Goal: Task Accomplishment & Management: Complete application form

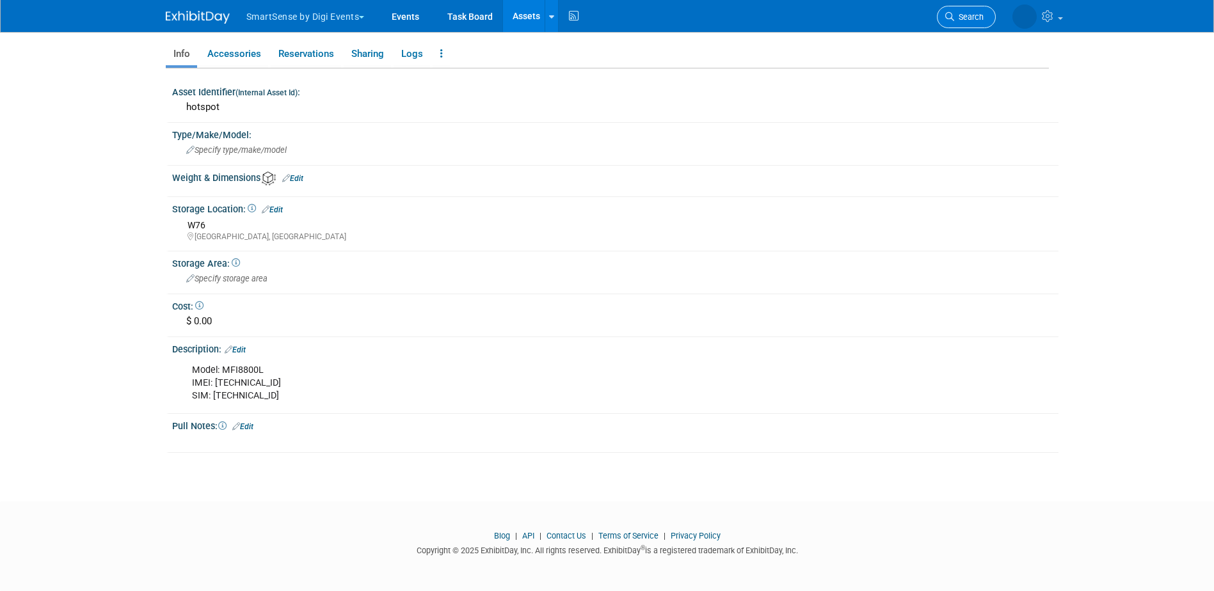
click at [983, 20] on link "Search" at bounding box center [966, 17] width 59 height 22
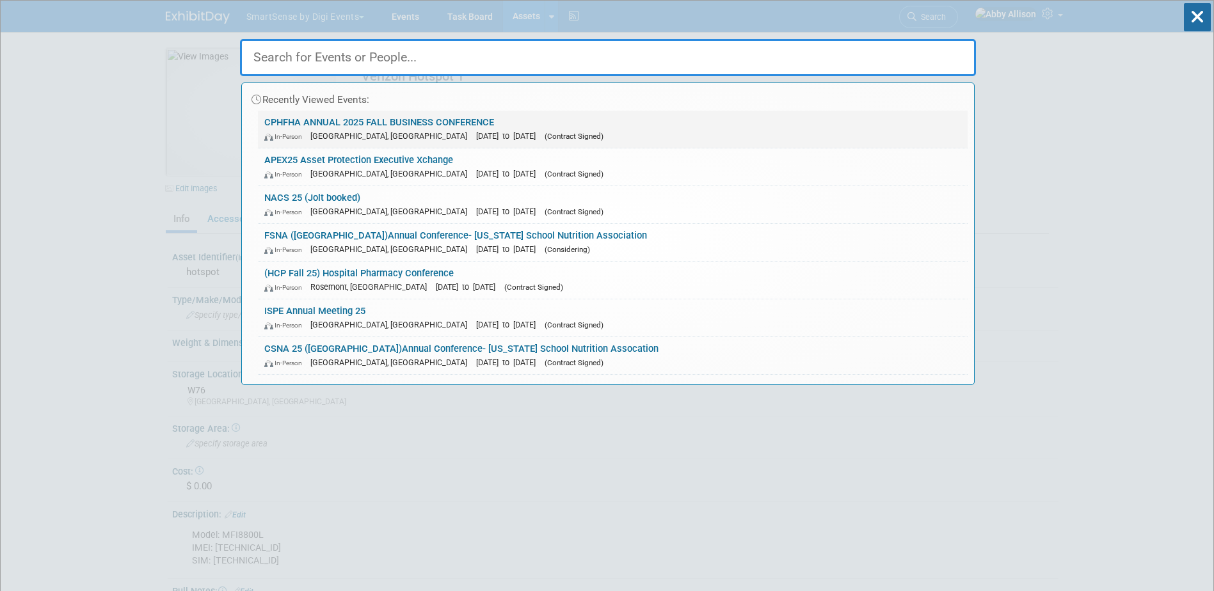
click at [335, 123] on link "CPHFHA ANNUAL 2025 FALL BUSINESS CONFERENCE In-Person Gatineau, Canada Sep 27, …" at bounding box center [612, 129] width 709 height 37
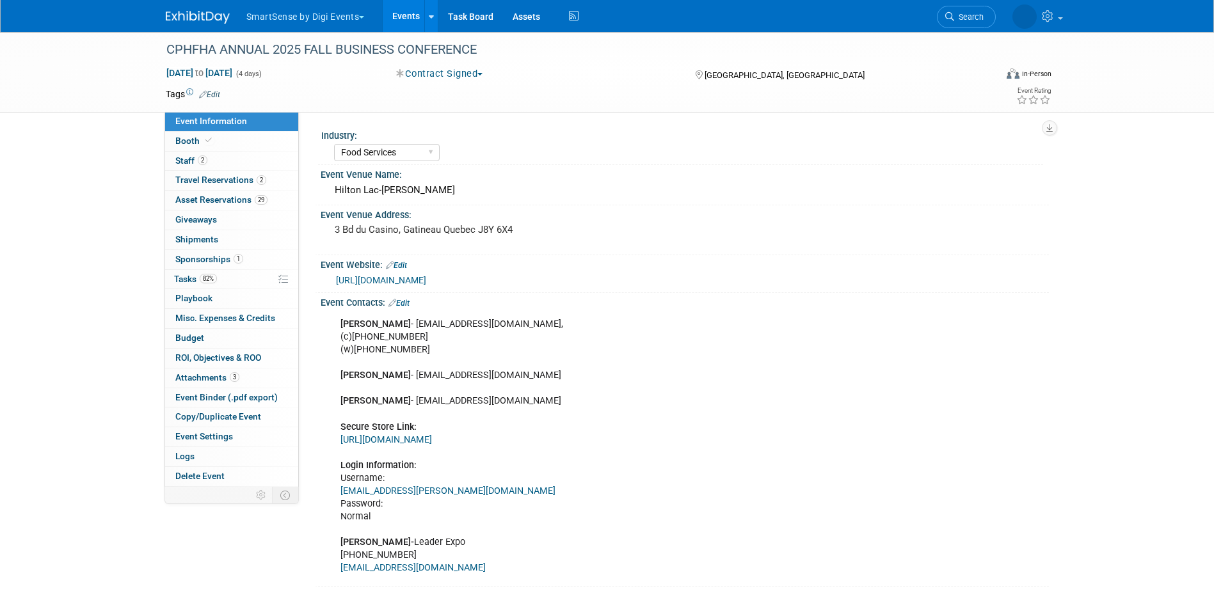
select select "Food Services"
click at [202, 396] on span "Event Binder (.pdf export)" at bounding box center [226, 397] width 102 height 10
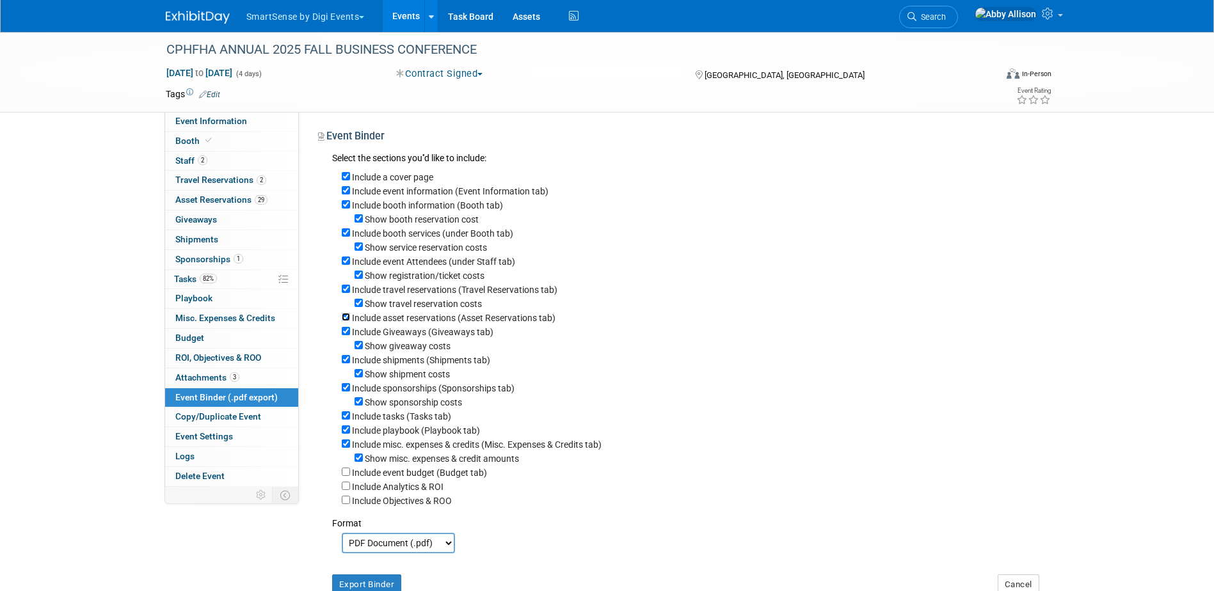
click at [344, 321] on input "Include asset reservations (Asset Reservations tab)" at bounding box center [346, 317] width 8 height 8
checkbox input "false"
click at [345, 420] on input "Include tasks (Tasks tab)" at bounding box center [346, 415] width 8 height 8
checkbox input "false"
click at [422, 553] on select "PDF Document (.pdf) Microsoft Word (.docx)" at bounding box center [398, 543] width 113 height 20
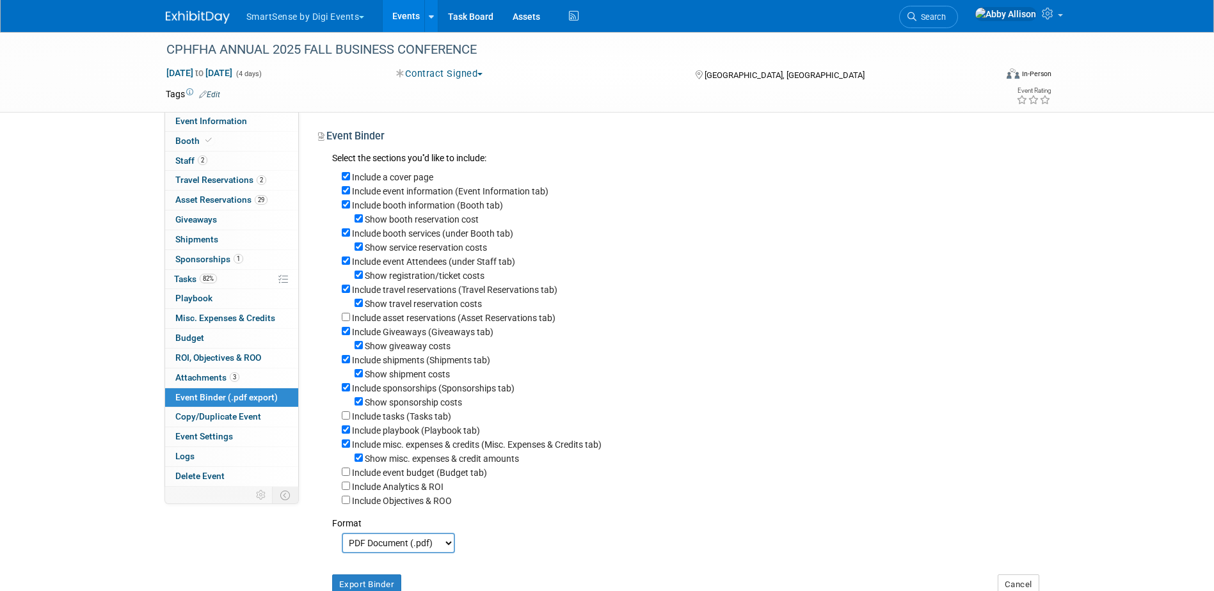
select select "docx"
click at [342, 548] on select "PDF Document (.pdf) Microsoft Word (.docx)" at bounding box center [398, 543] width 113 height 20
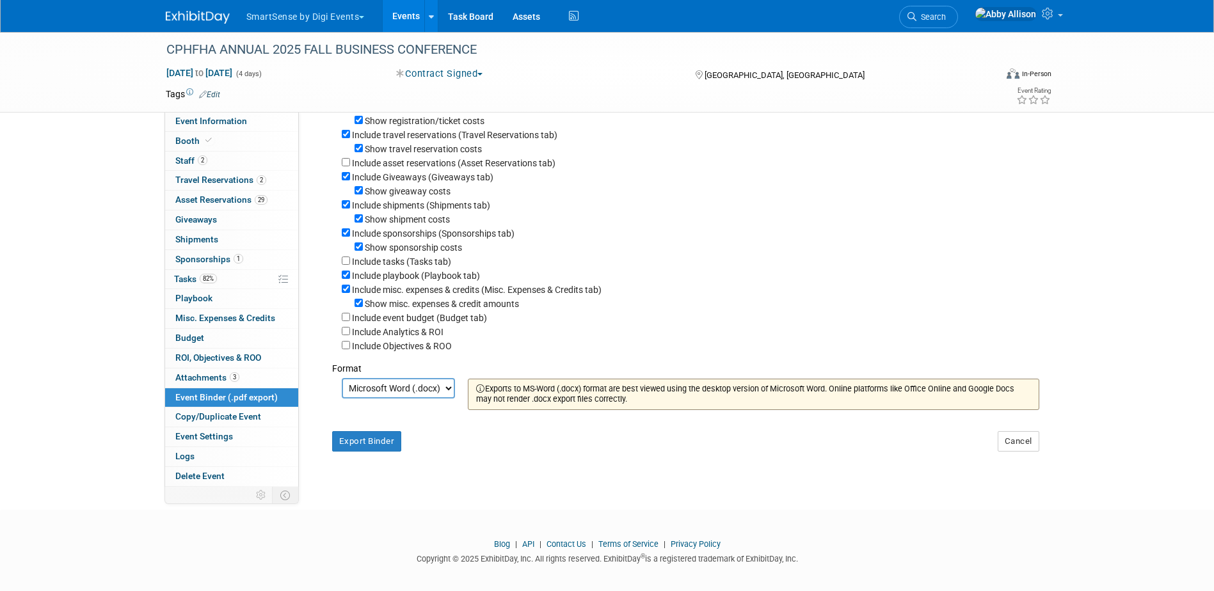
scroll to position [178, 0]
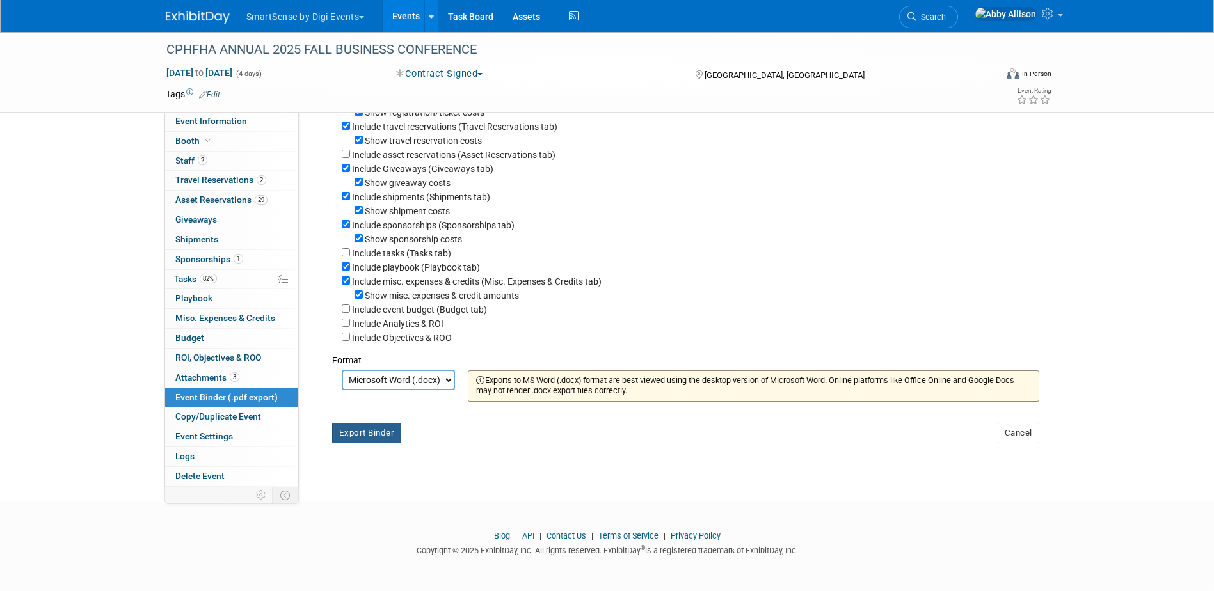
click at [377, 436] on button "Export Binder" at bounding box center [367, 433] width 70 height 20
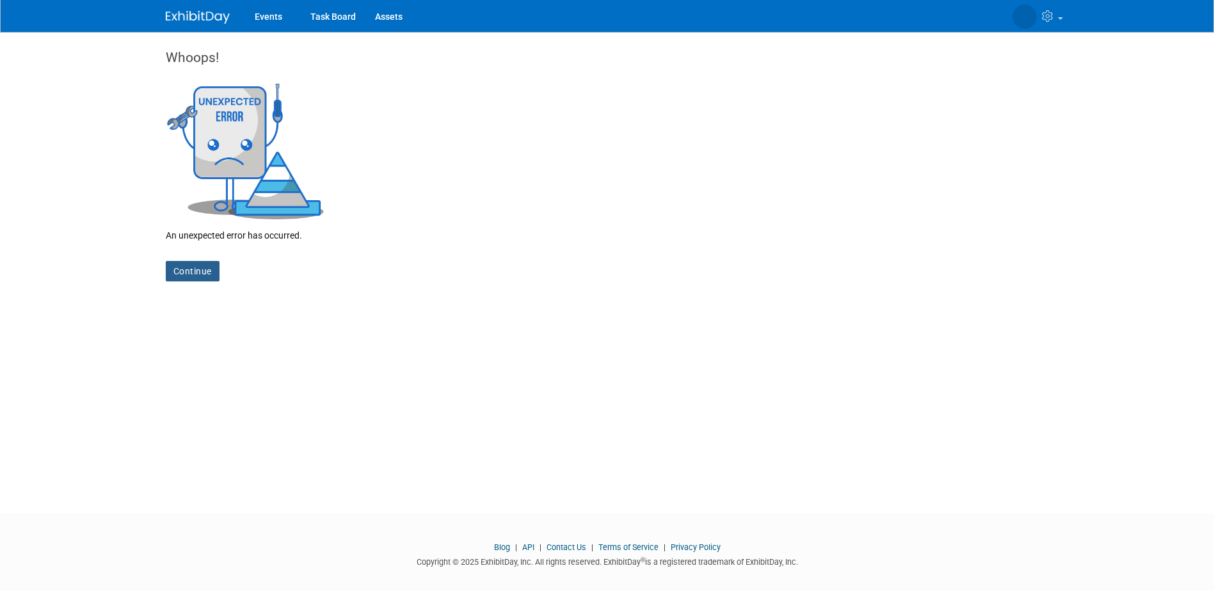
click at [186, 270] on link "Continue" at bounding box center [193, 271] width 54 height 20
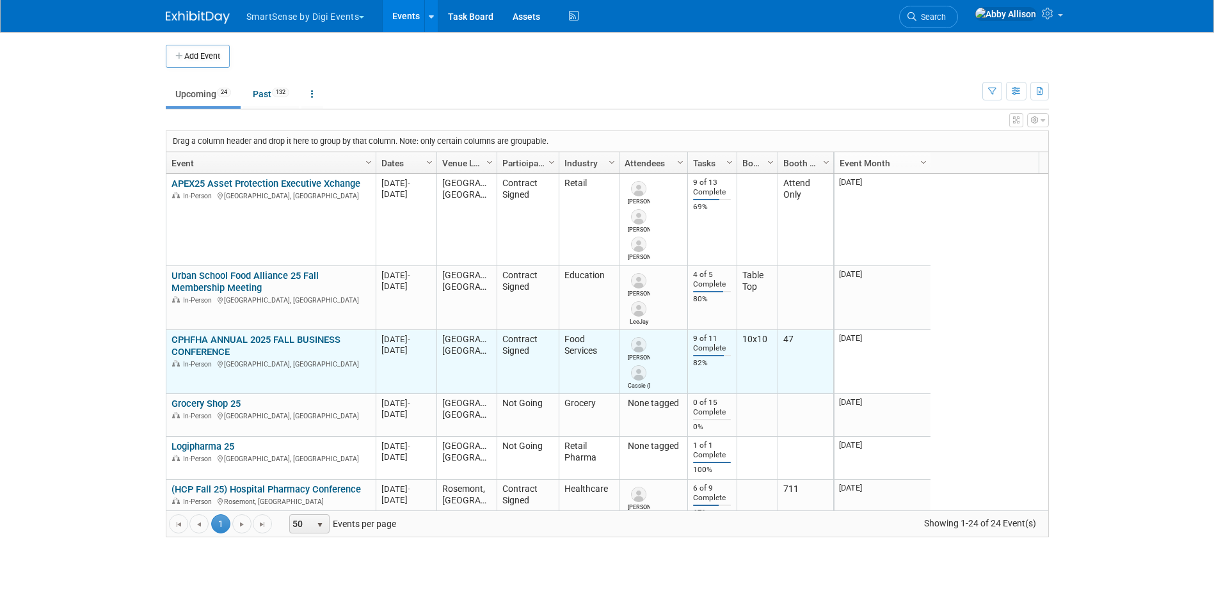
click at [208, 337] on link "CPHFHA ANNUAL 2025 FALL BUSINESS CONFERENCE" at bounding box center [255, 346] width 169 height 24
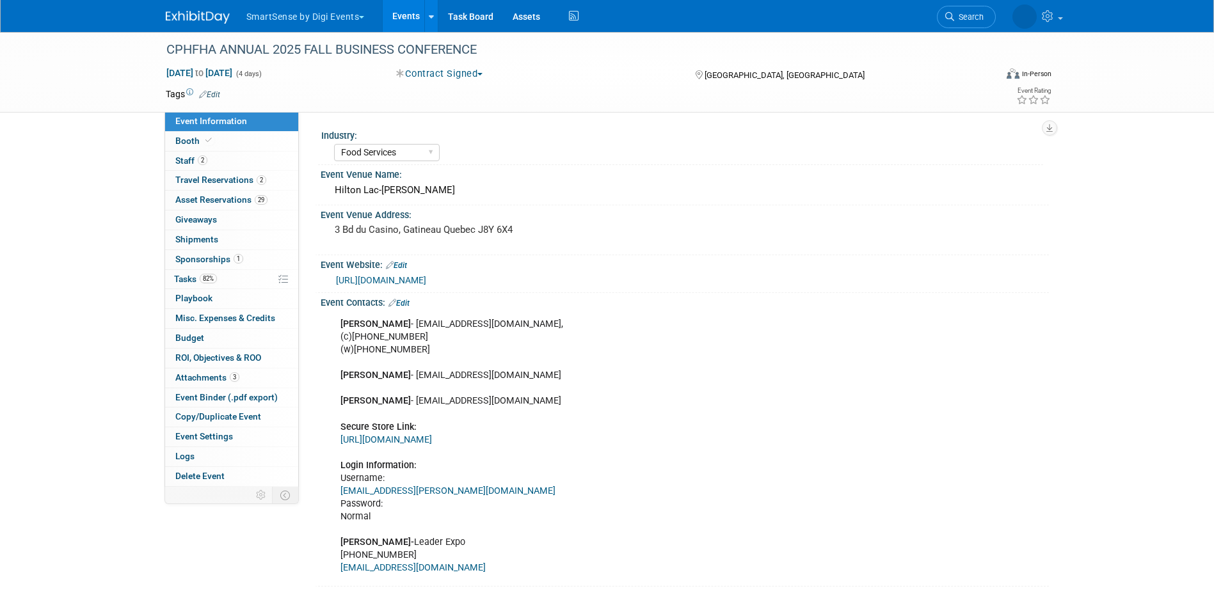
select select "Food Services"
click at [220, 400] on span "Event Binder (.pdf export)" at bounding box center [226, 397] width 102 height 10
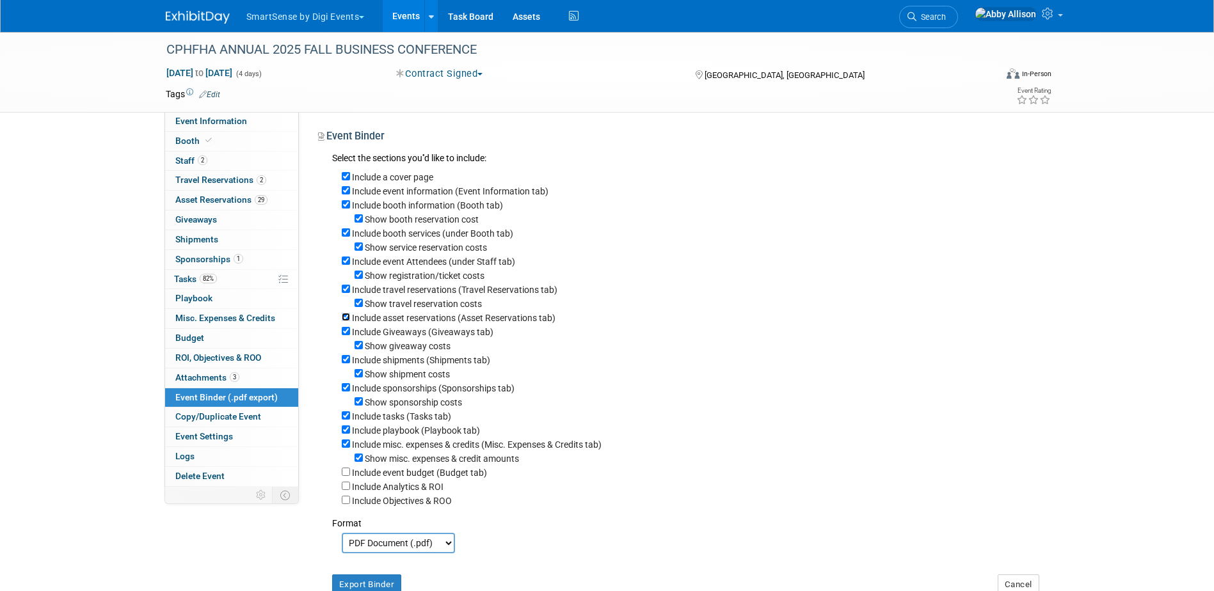
click at [343, 321] on input "Include asset reservations (Asset Reservations tab)" at bounding box center [346, 317] width 8 height 8
checkbox input "false"
click at [343, 420] on input "Include tasks (Tasks tab)" at bounding box center [346, 415] width 8 height 8
checkbox input "false"
click at [388, 553] on select "PDF Document (.pdf) Microsoft Word (.docx)" at bounding box center [398, 543] width 113 height 20
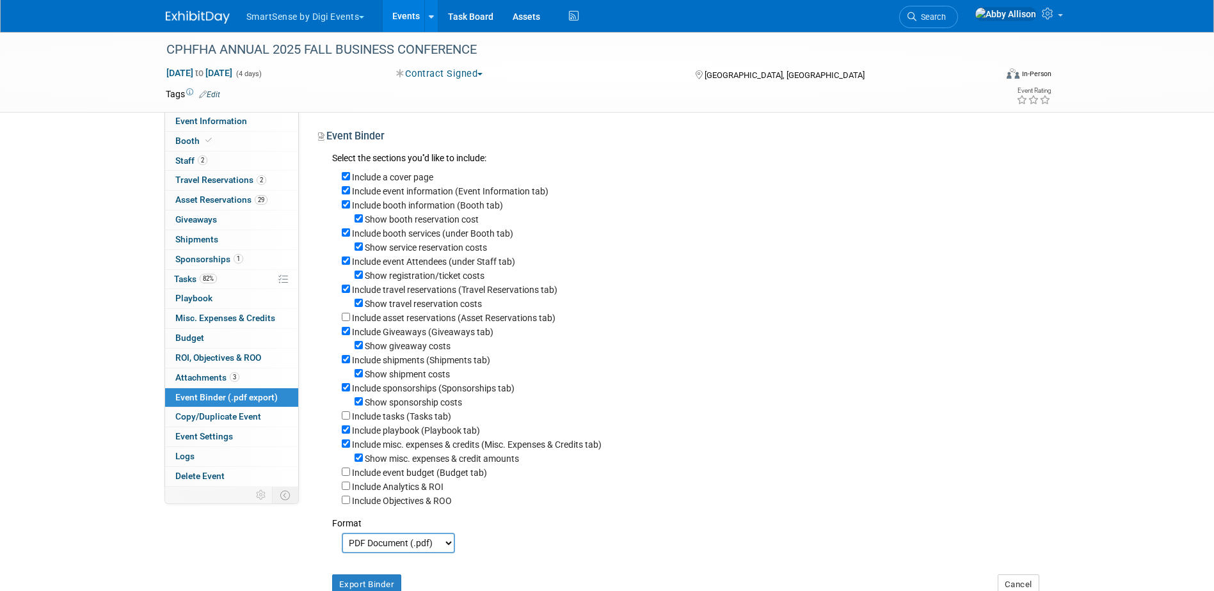
select select "docx"
click at [342, 548] on select "PDF Document (.pdf) Microsoft Word (.docx)" at bounding box center [398, 543] width 113 height 20
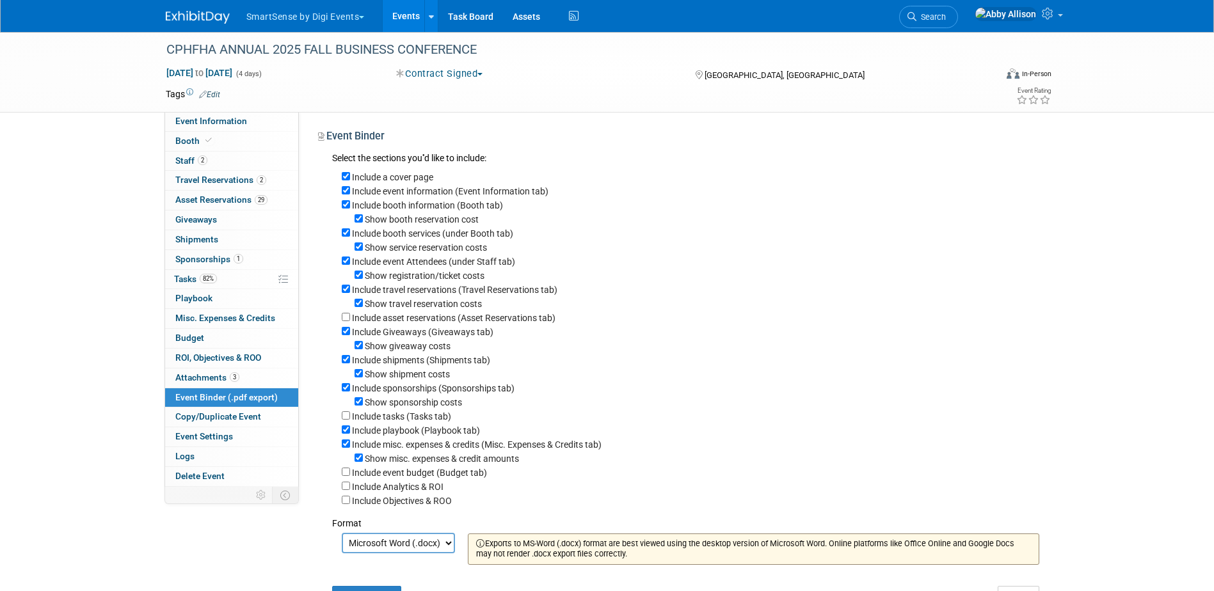
click at [393, 553] on select "PDF Document (.pdf) Microsoft Word (.docx)" at bounding box center [398, 543] width 113 height 20
click at [342, 548] on select "PDF Document (.pdf) Microsoft Word (.docx)" at bounding box center [398, 543] width 113 height 20
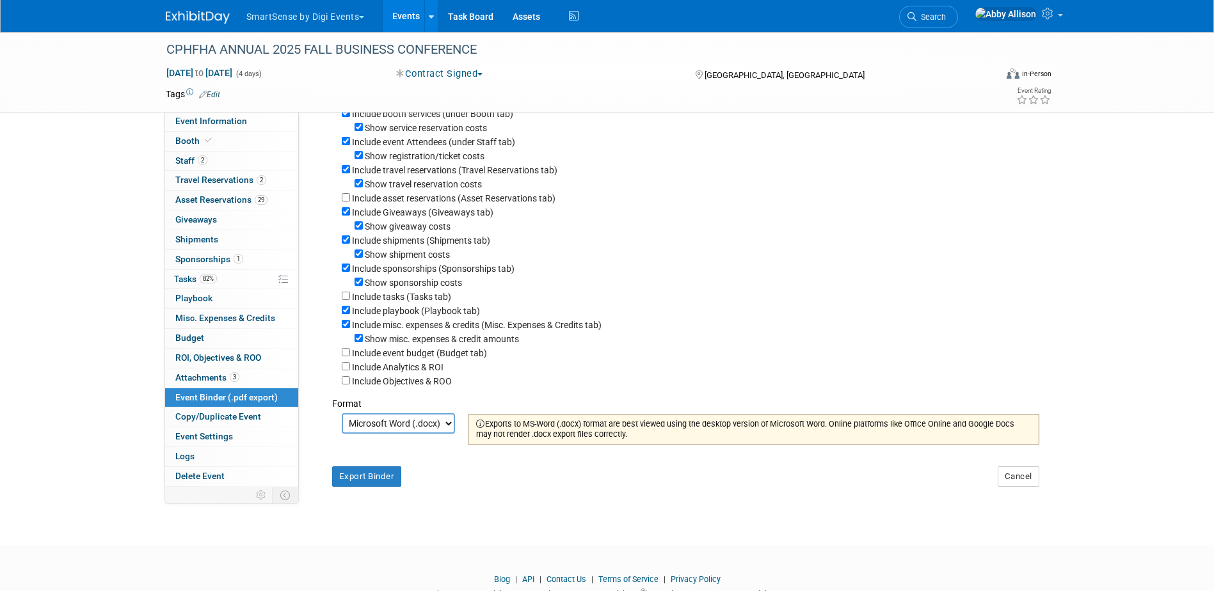
scroll to position [178, 0]
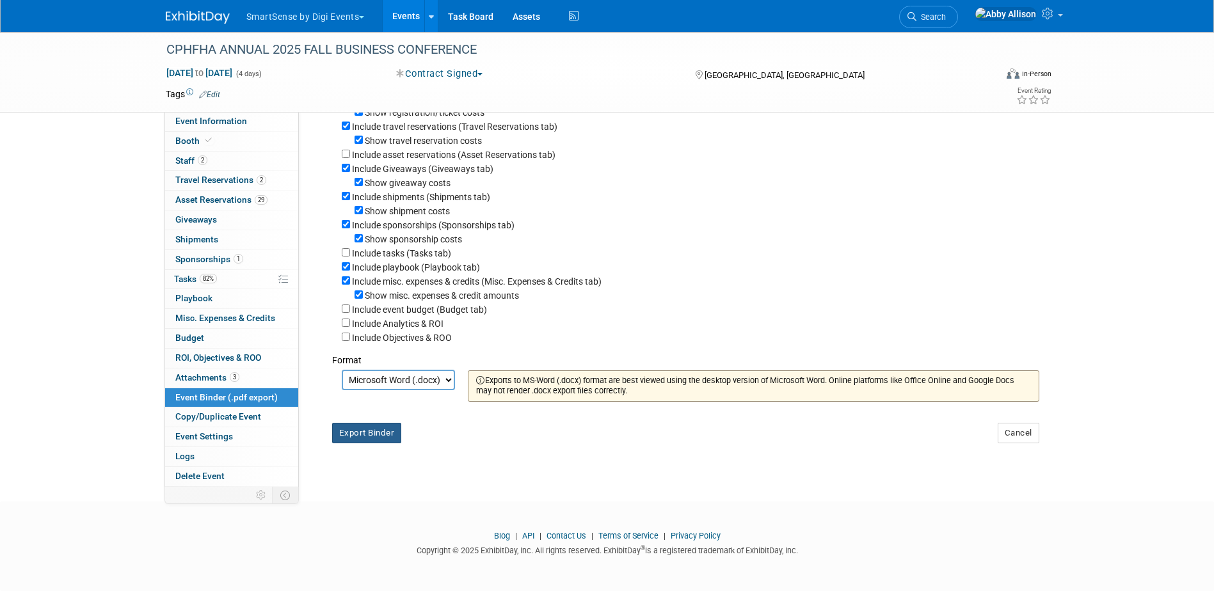
click at [370, 442] on button "Export Binder" at bounding box center [367, 433] width 70 height 20
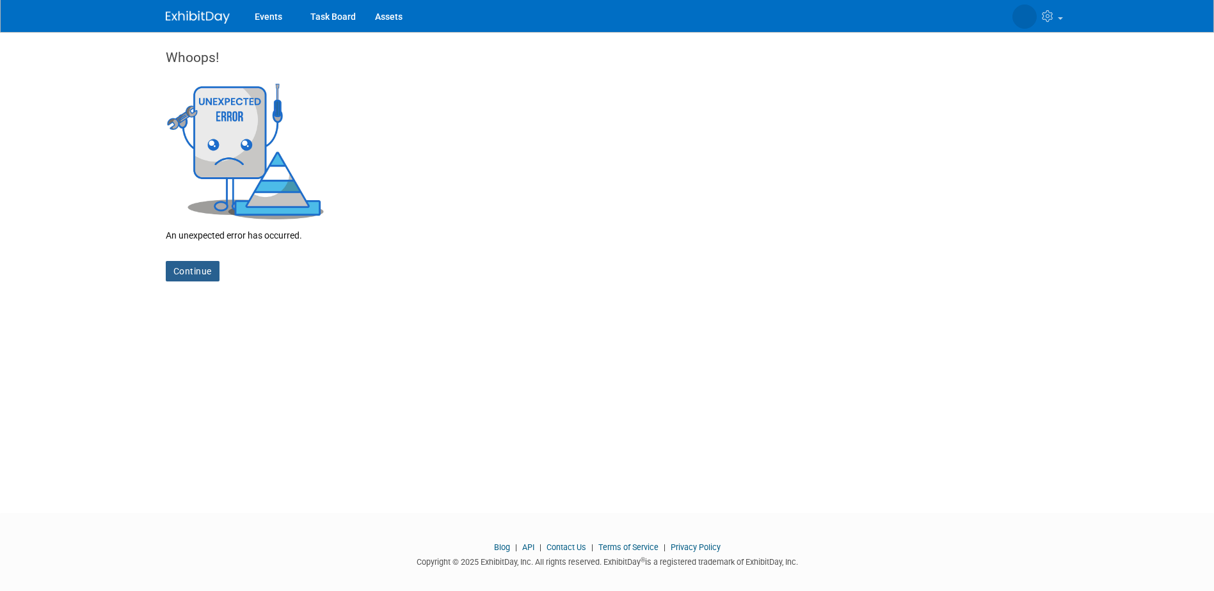
click at [193, 274] on link "Continue" at bounding box center [193, 271] width 54 height 20
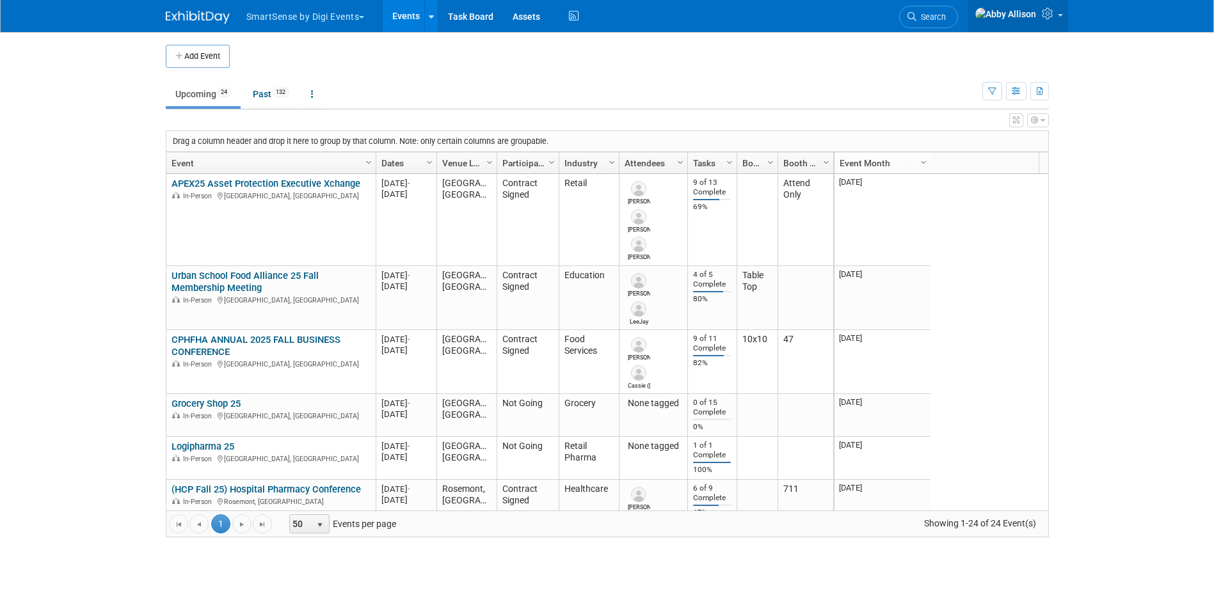
click at [1040, 26] on link at bounding box center [1017, 16] width 100 height 32
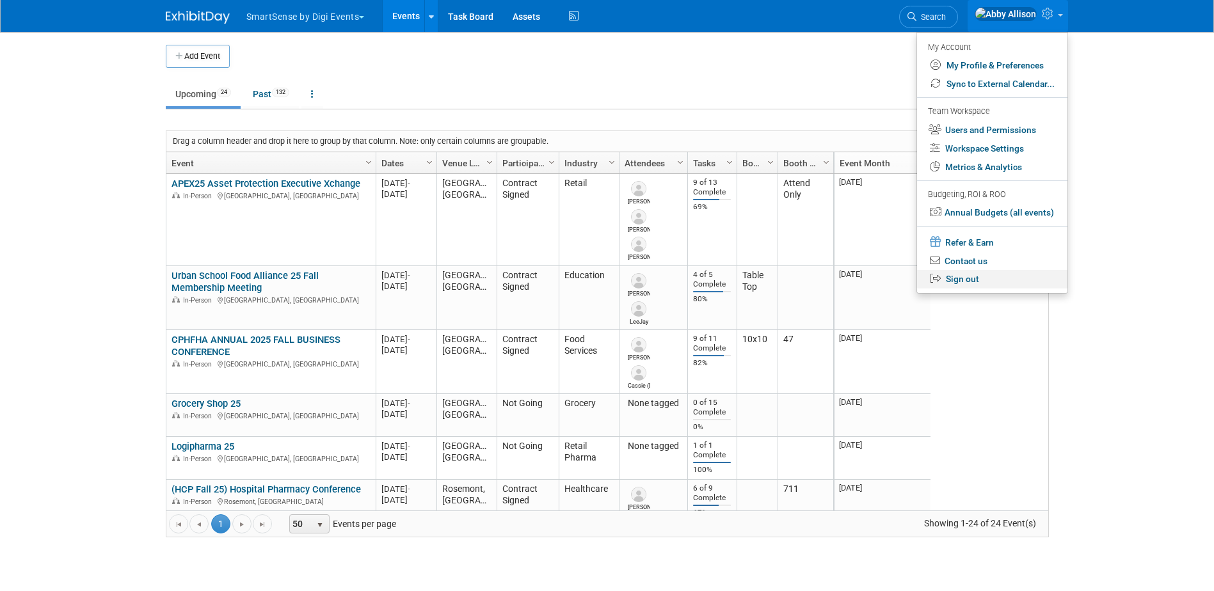
click at [938, 276] on icon at bounding box center [936, 279] width 13 height 10
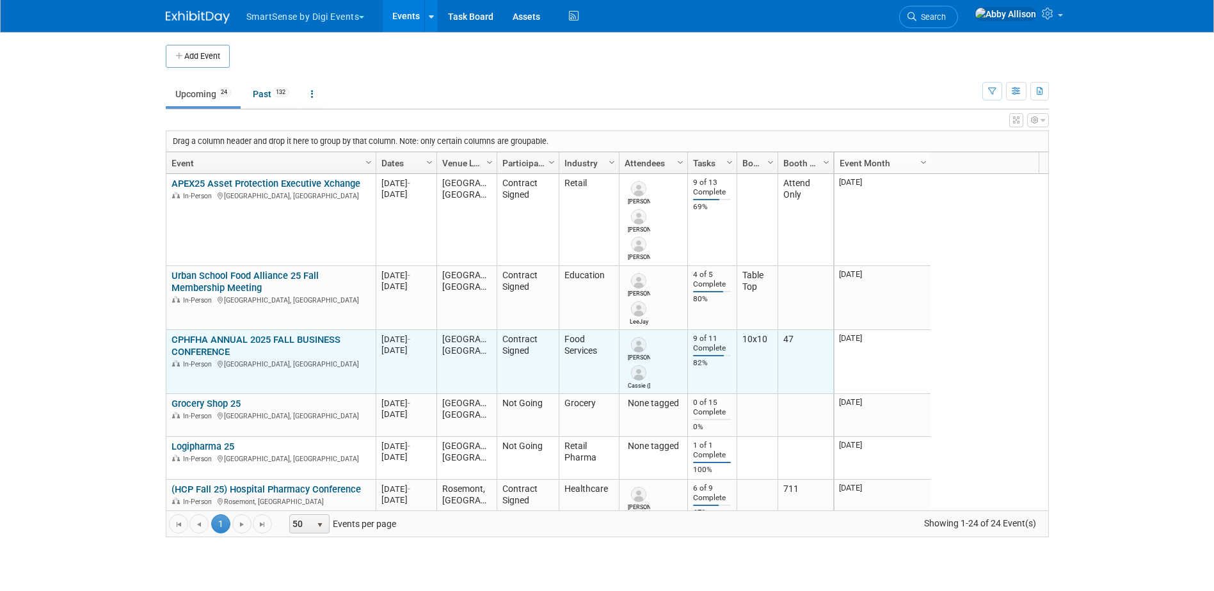
click at [207, 343] on link "CPHFHA ANNUAL 2025 FALL BUSINESS CONFERENCE" at bounding box center [255, 346] width 169 height 24
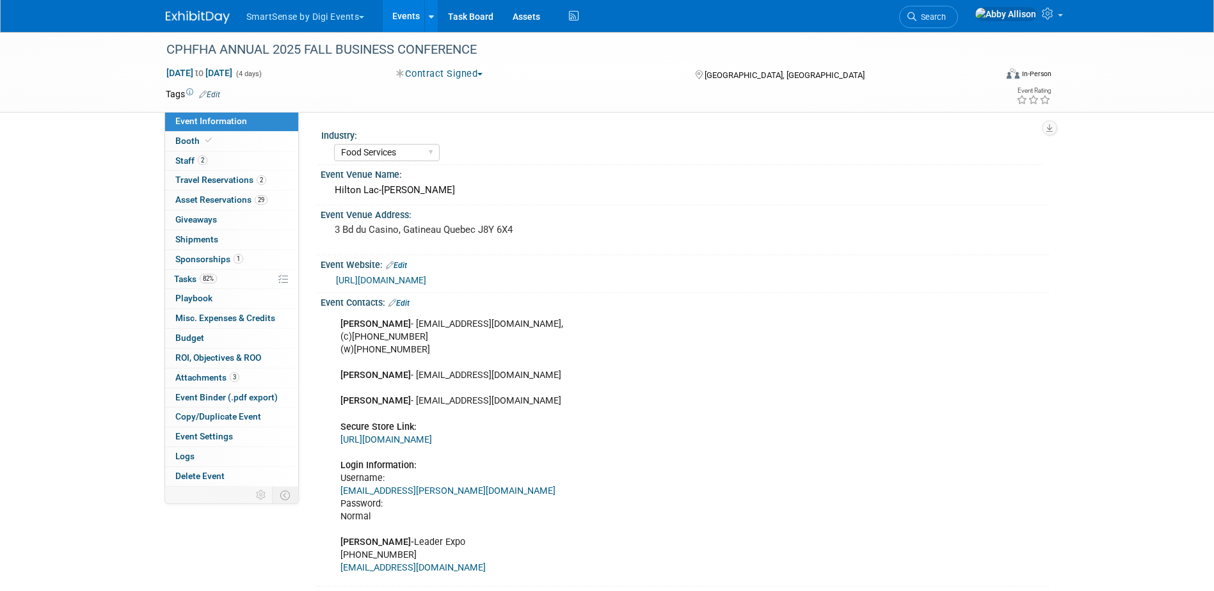
select select "Food Services"
click at [212, 410] on link "Copy/Duplicate Event" at bounding box center [231, 417] width 133 height 19
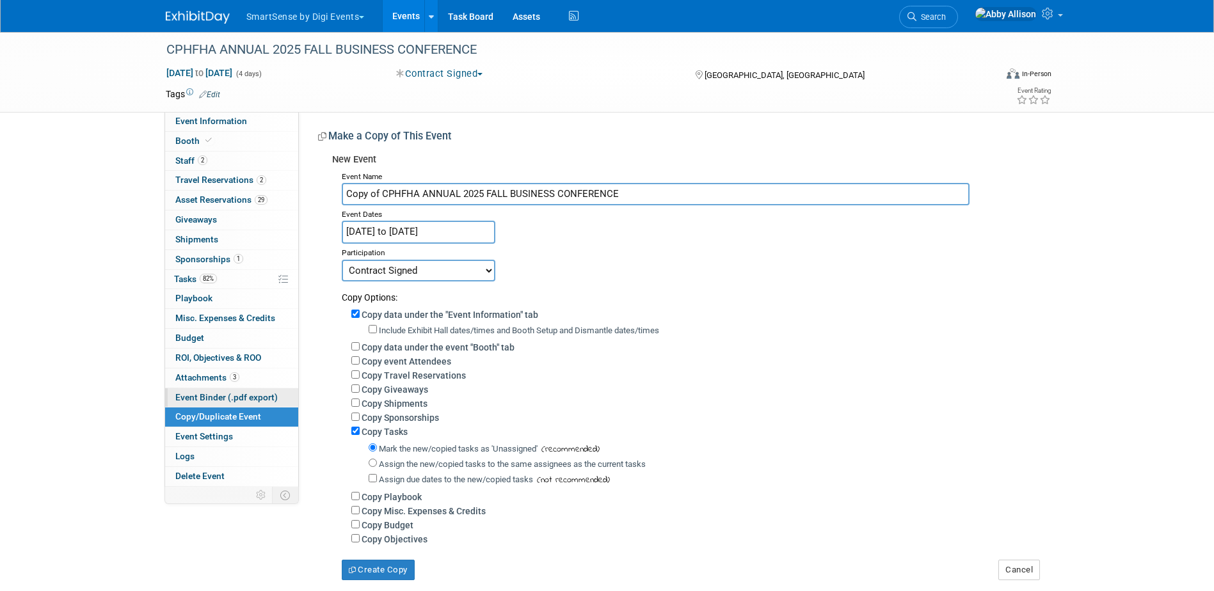
click at [203, 393] on span "Event Binder (.pdf export)" at bounding box center [226, 397] width 102 height 10
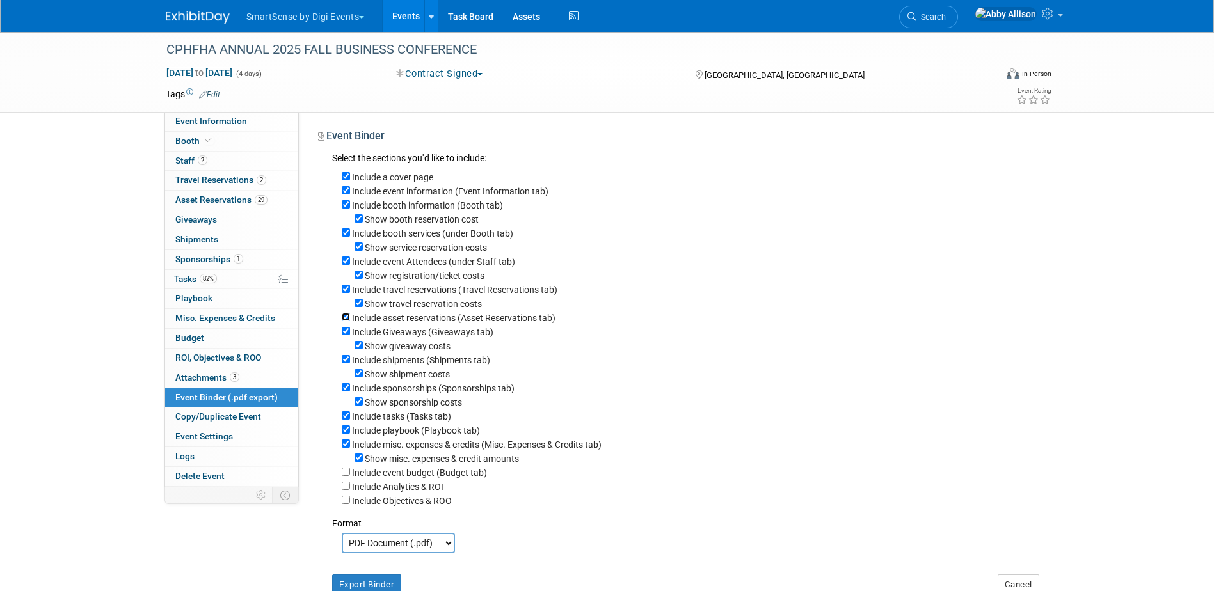
click at [349, 321] on input "Include asset reservations (Asset Reservations tab)" at bounding box center [346, 317] width 8 height 8
checkbox input "false"
click at [349, 423] on div "Include tasks (Tasks tab)" at bounding box center [690, 416] width 697 height 14
click at [344, 420] on input "Include tasks (Tasks tab)" at bounding box center [346, 415] width 8 height 8
checkbox input "false"
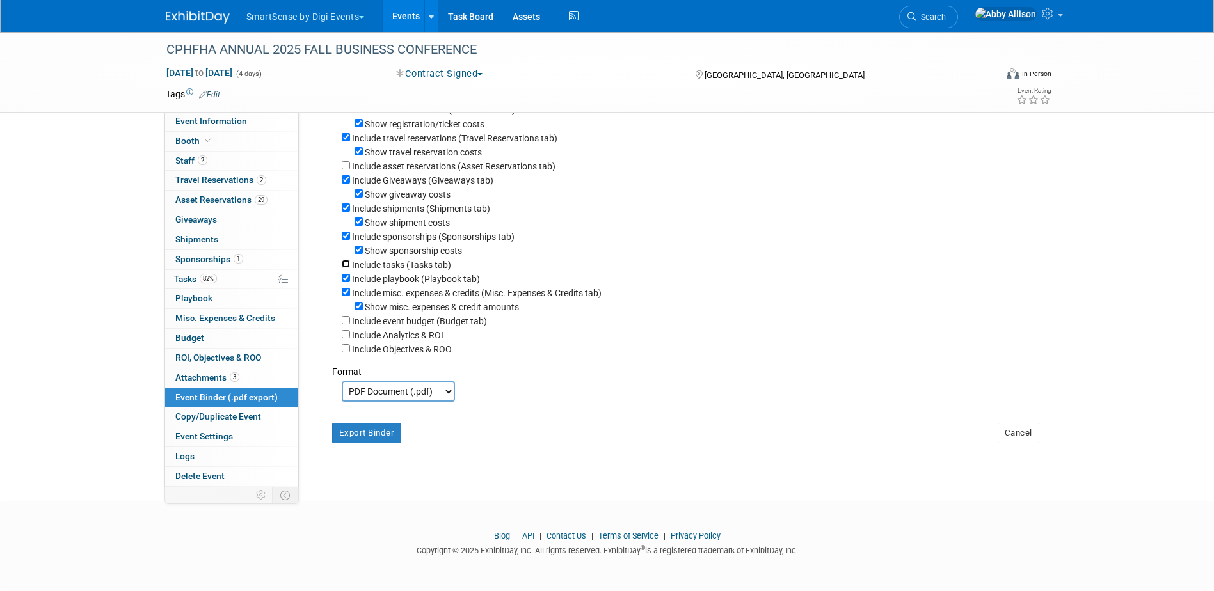
scroll to position [168, 0]
click at [372, 388] on select "PDF Document (.pdf) Microsoft Word (.docx)" at bounding box center [398, 391] width 113 height 20
select select "docx"
click at [342, 381] on select "PDF Document (.pdf) Microsoft Word (.docx)" at bounding box center [398, 391] width 113 height 20
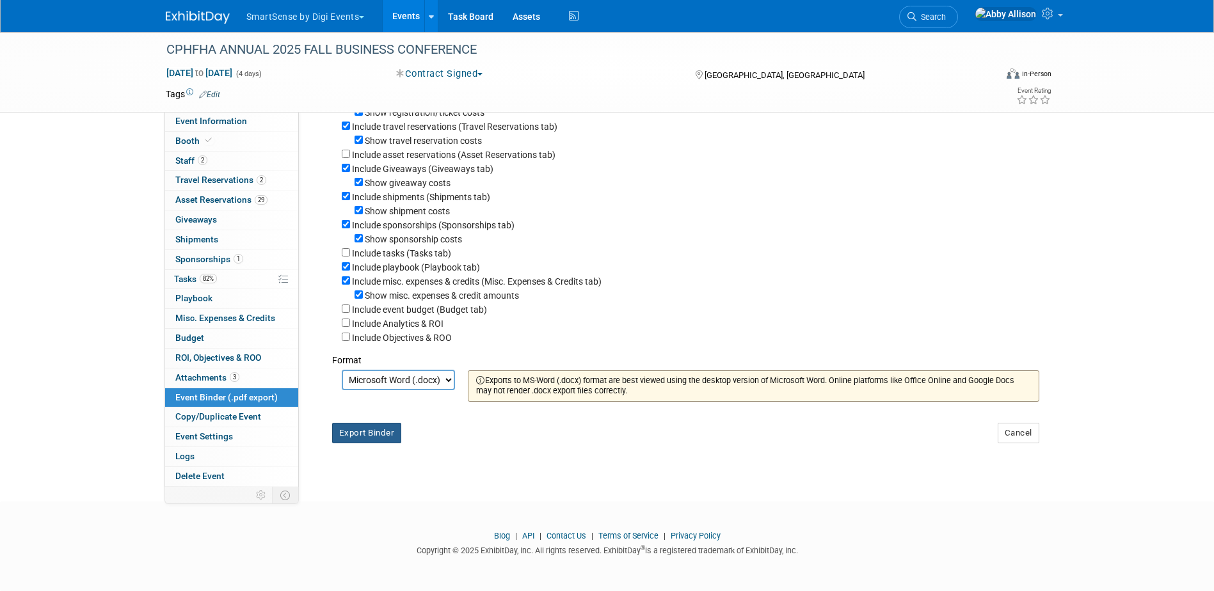
click at [356, 443] on button "Export Binder" at bounding box center [367, 433] width 70 height 20
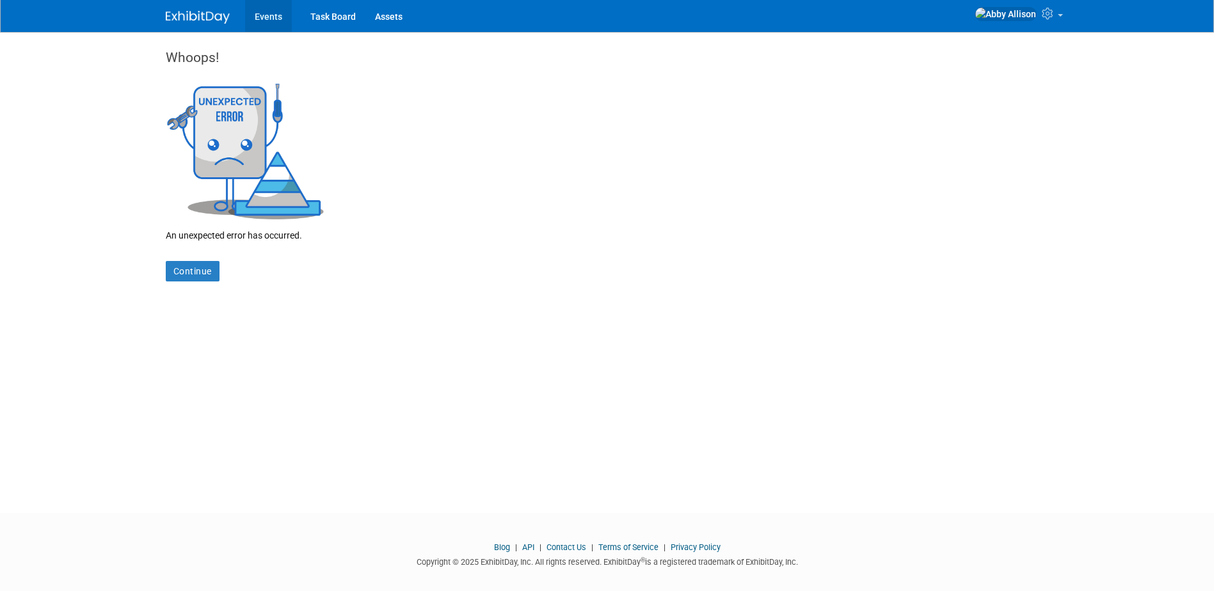
click at [260, 15] on link "Events" at bounding box center [268, 16] width 47 height 32
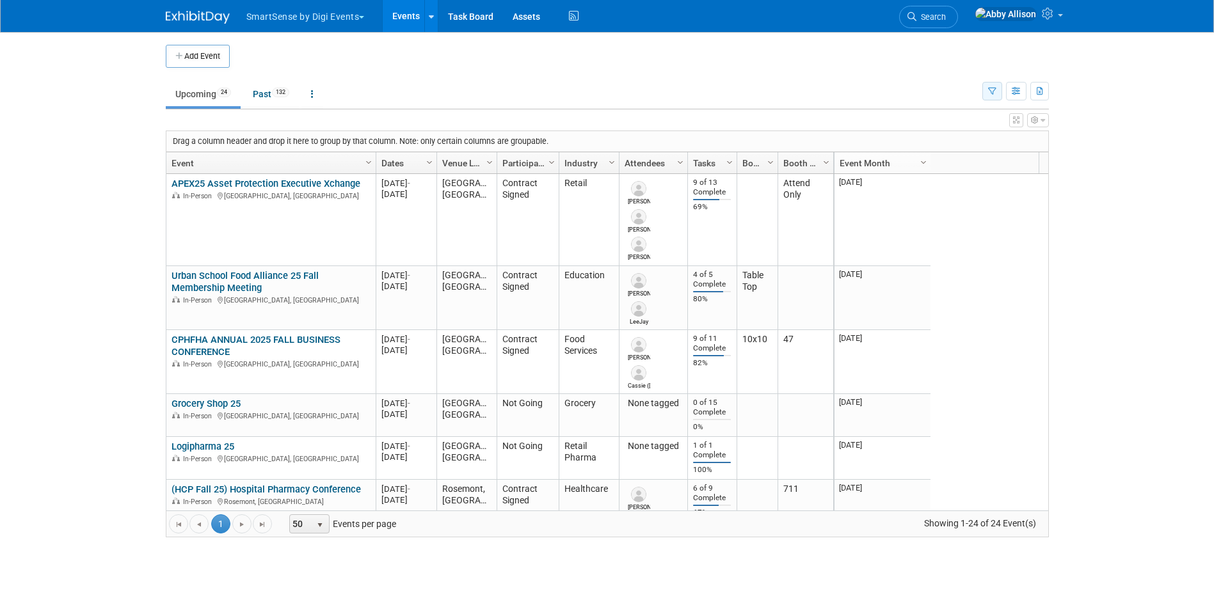
click at [996, 86] on button "button" at bounding box center [992, 91] width 20 height 19
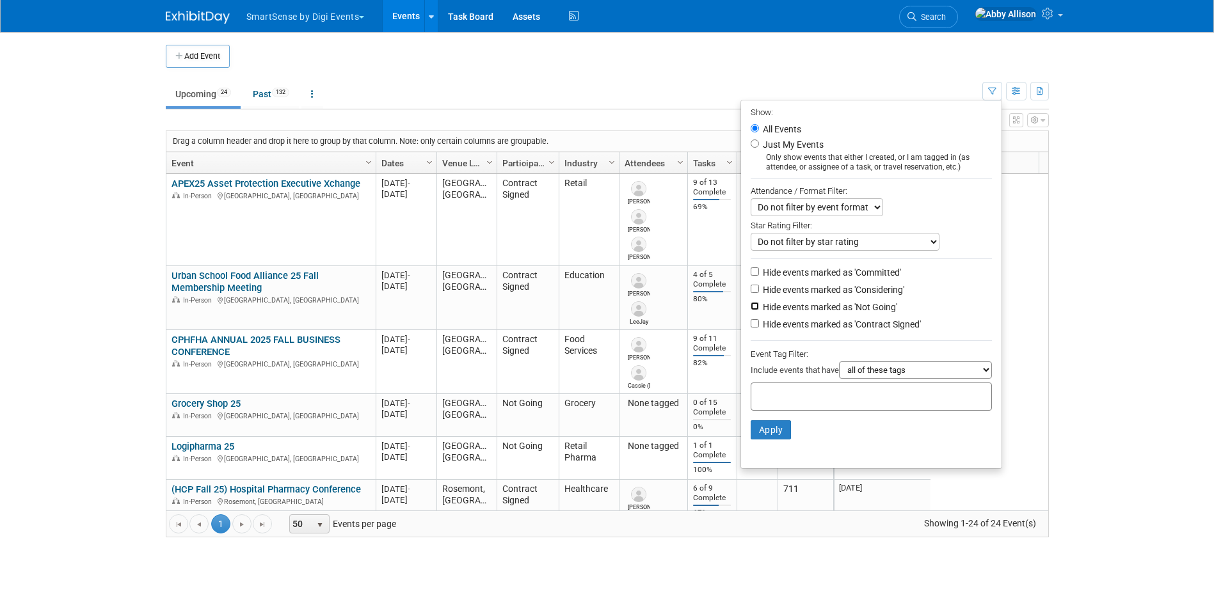
click at [750, 310] on input "Hide events marked as 'Not Going'" at bounding box center [754, 306] width 8 height 8
checkbox input "true"
click at [763, 432] on button "Apply" at bounding box center [770, 429] width 41 height 19
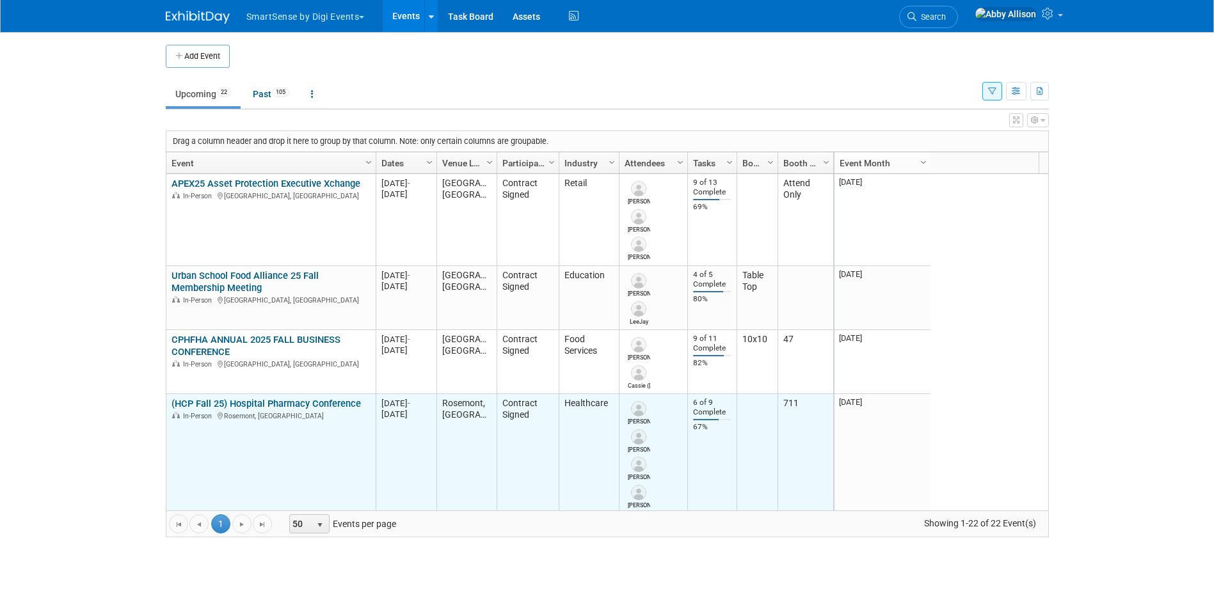
click at [209, 408] on link "(HCP Fall 25) Hospital Pharmacy Conference" at bounding box center [265, 404] width 189 height 12
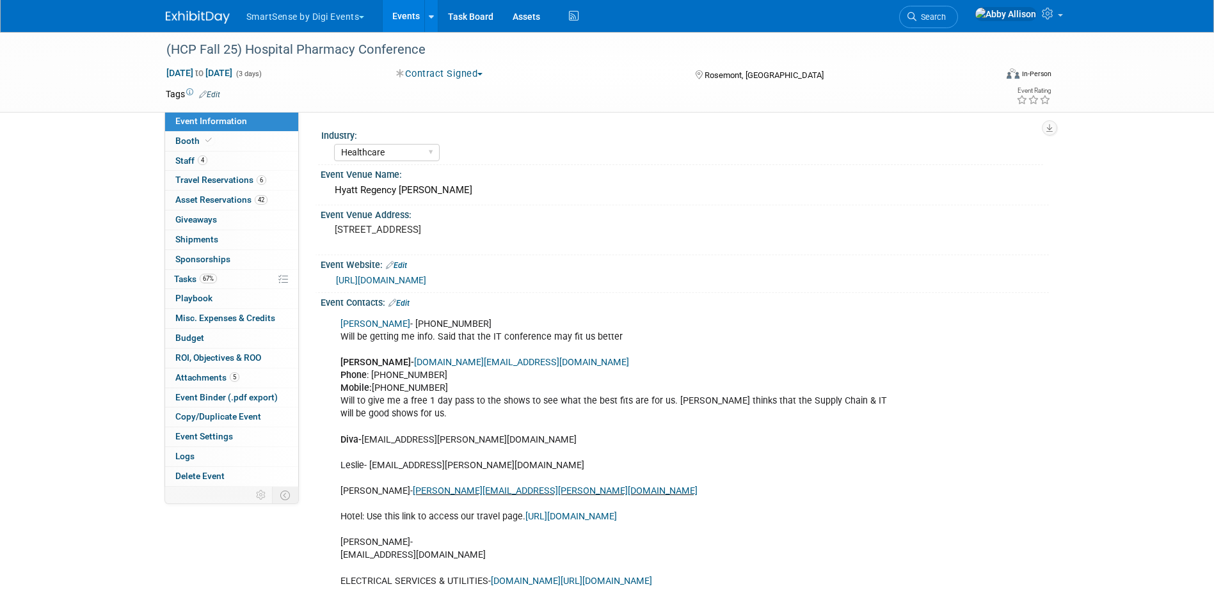
select select "Healthcare"
click at [203, 394] on span "Event Binder (.pdf export)" at bounding box center [226, 397] width 102 height 10
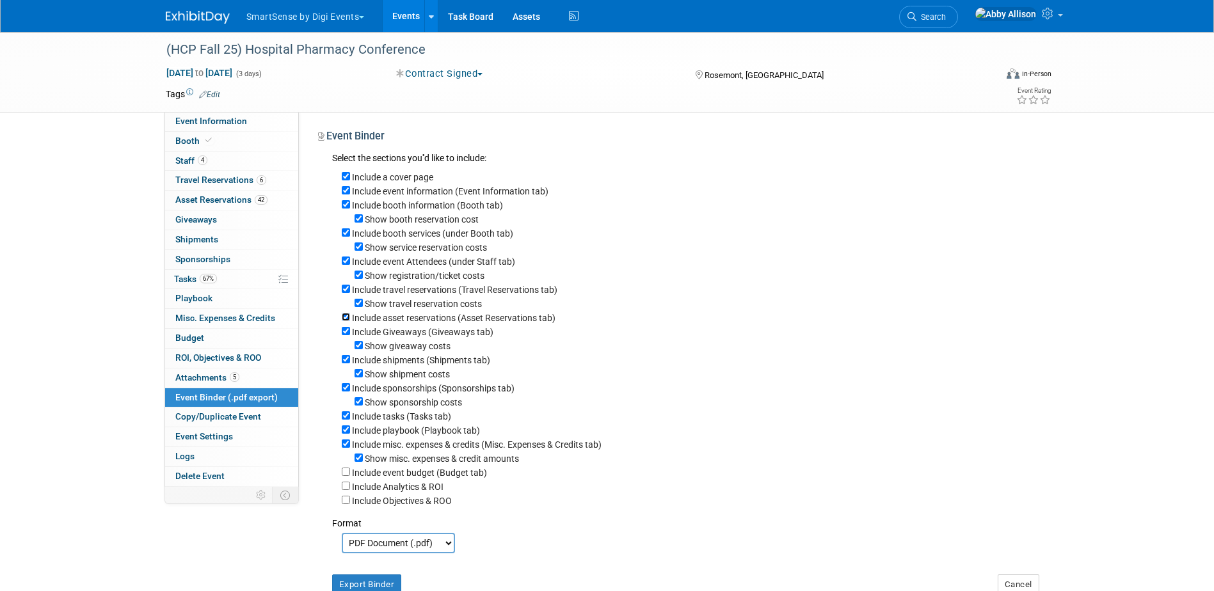
click at [345, 321] on input "Include asset reservations (Asset Reservations tab)" at bounding box center [346, 317] width 8 height 8
checkbox input "false"
click at [344, 420] on input "Include tasks (Tasks tab)" at bounding box center [346, 415] width 8 height 8
checkbox input "false"
click at [379, 553] on select "PDF Document (.pdf) Microsoft Word (.docx)" at bounding box center [398, 543] width 113 height 20
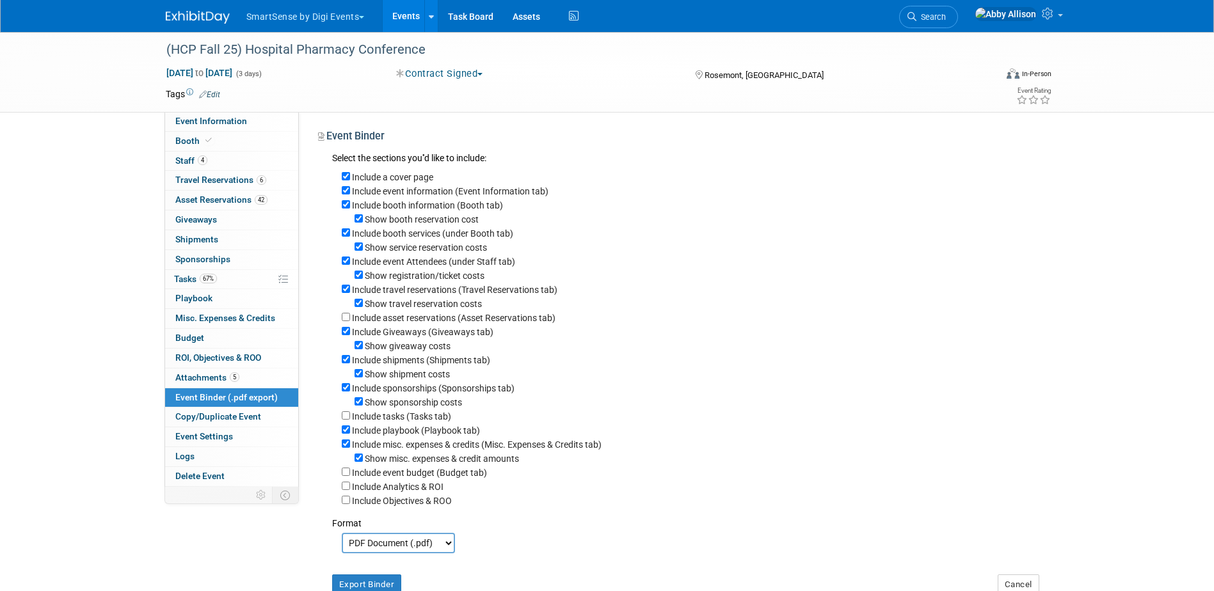
select select "docx"
click at [342, 548] on select "PDF Document (.pdf) Microsoft Word (.docx)" at bounding box center [398, 543] width 113 height 20
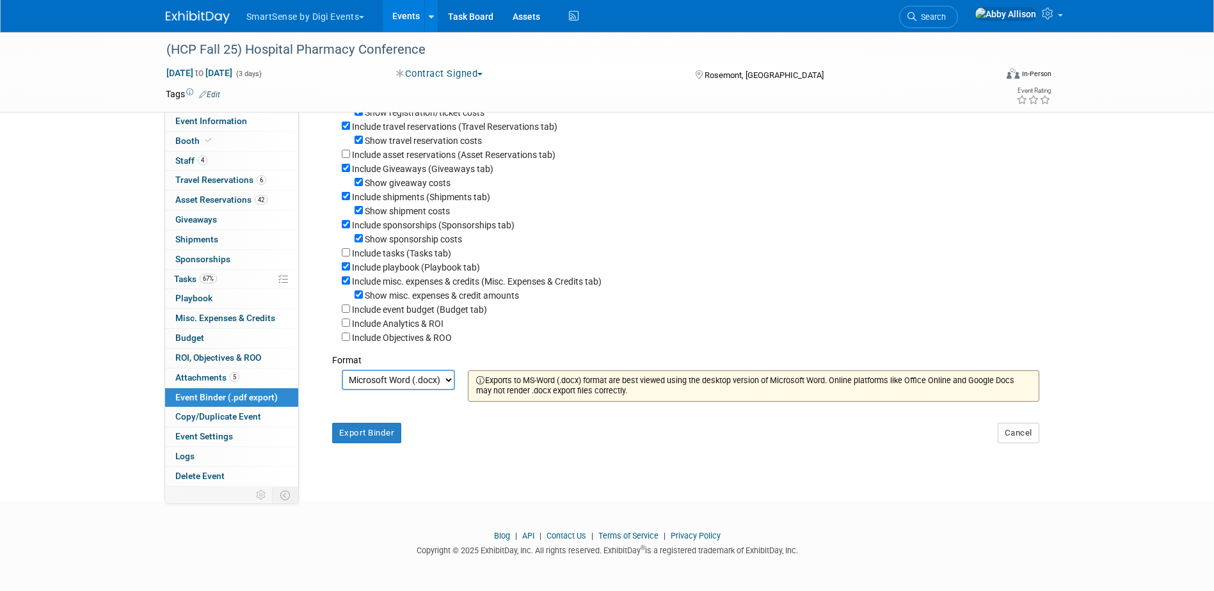
scroll to position [178, 0]
click at [363, 434] on button "Export Binder" at bounding box center [367, 433] width 70 height 20
click at [400, 17] on link "Events" at bounding box center [406, 16] width 47 height 32
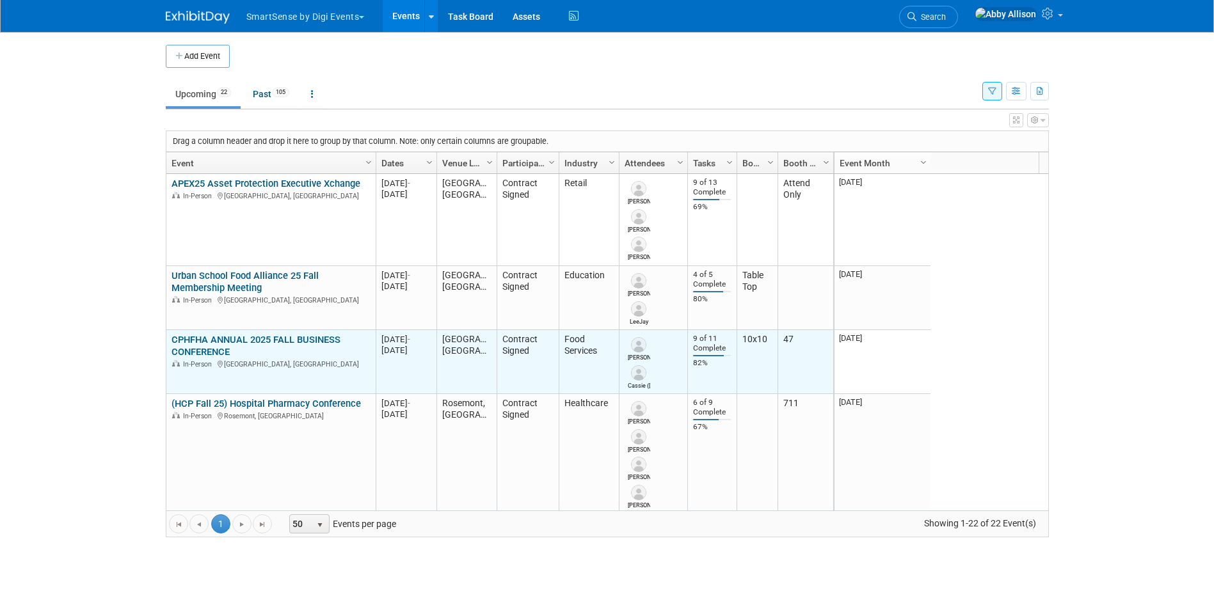
click at [177, 343] on link "CPHFHA ANNUAL 2025 FALL BUSINESS CONFERENCE" at bounding box center [255, 346] width 169 height 24
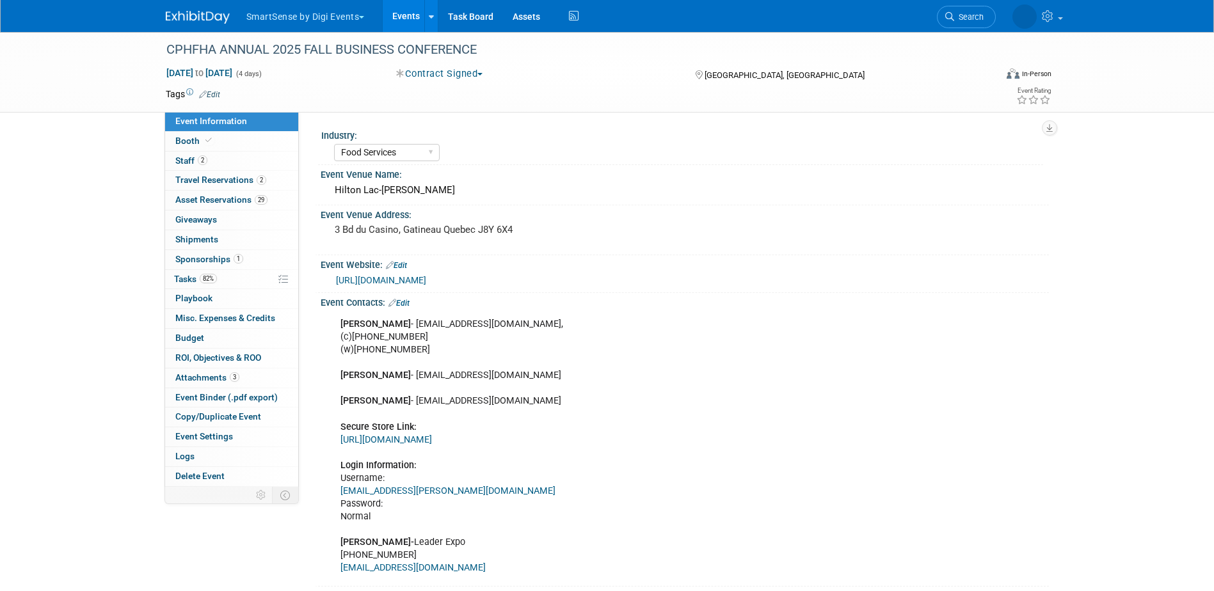
select select "Food Services"
click at [216, 392] on span "Event Binder (.pdf export)" at bounding box center [226, 397] width 102 height 10
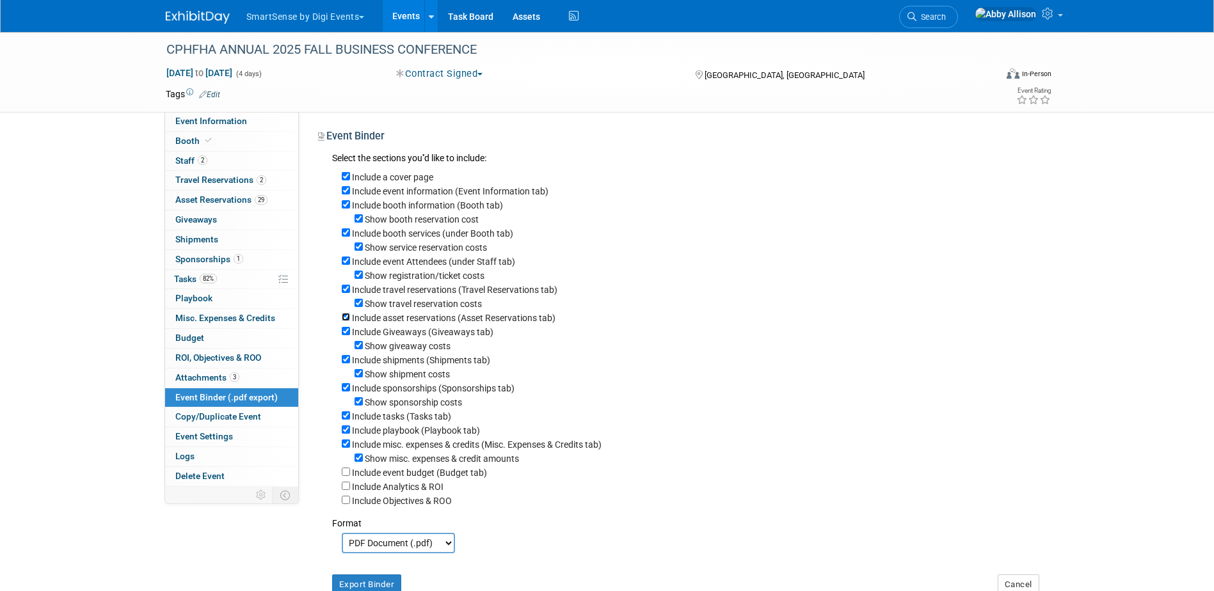
click at [345, 321] on input "Include asset reservations (Asset Reservations tab)" at bounding box center [346, 317] width 8 height 8
checkbox input "false"
click at [347, 420] on input "Include tasks (Tasks tab)" at bounding box center [346, 415] width 8 height 8
checkbox input "false"
click at [400, 553] on select "PDF Document (.pdf) Microsoft Word (.docx)" at bounding box center [398, 543] width 113 height 20
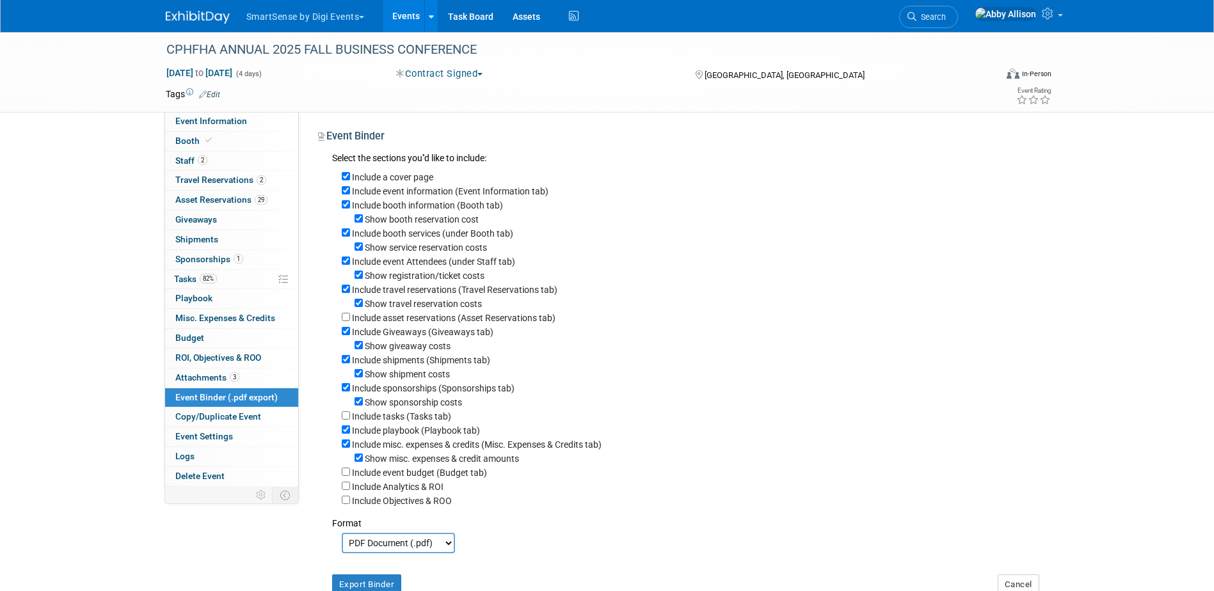
select select "docx"
click at [342, 548] on select "PDF Document (.pdf) Microsoft Word (.docx)" at bounding box center [398, 543] width 113 height 20
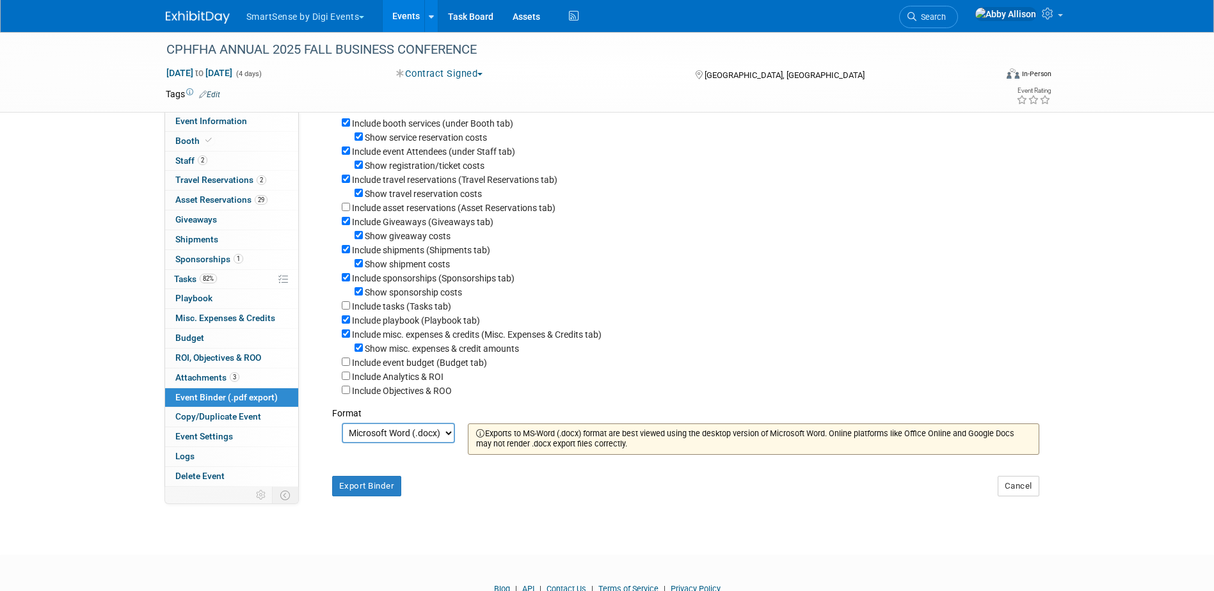
scroll to position [178, 0]
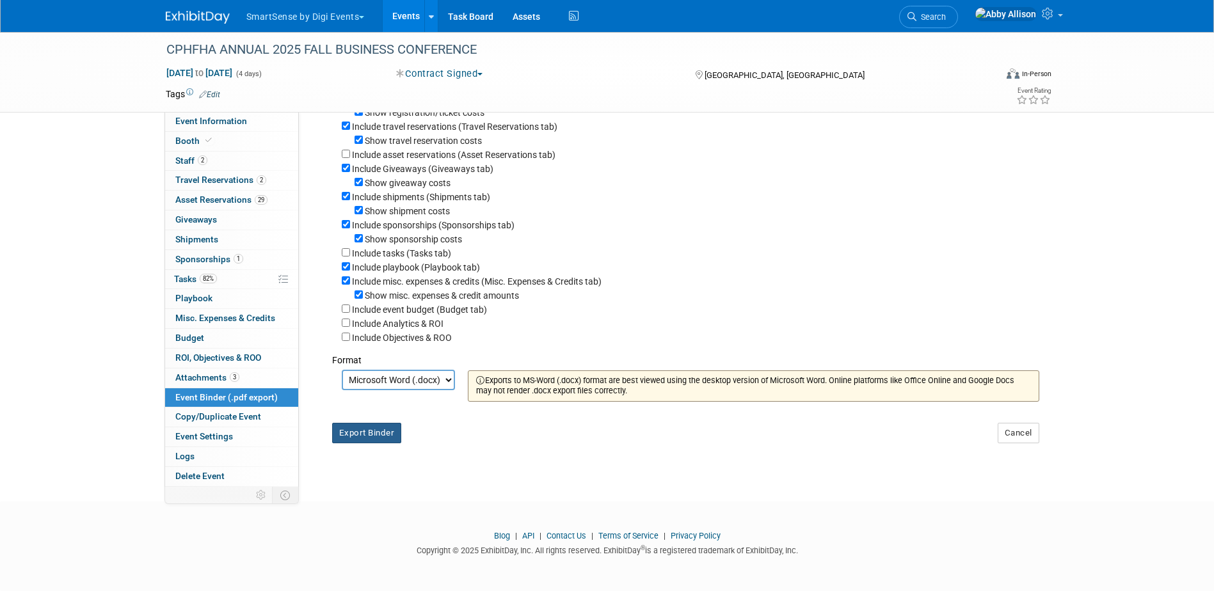
click at [369, 432] on button "Export Binder" at bounding box center [367, 433] width 70 height 20
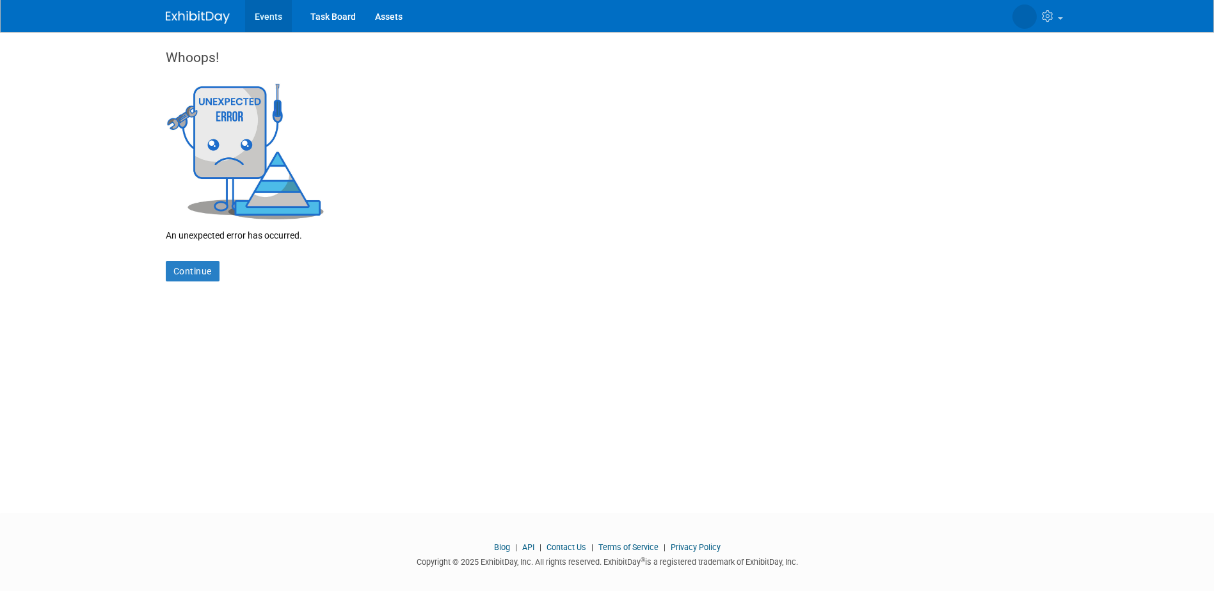
click at [277, 17] on link "Events" at bounding box center [268, 16] width 47 height 32
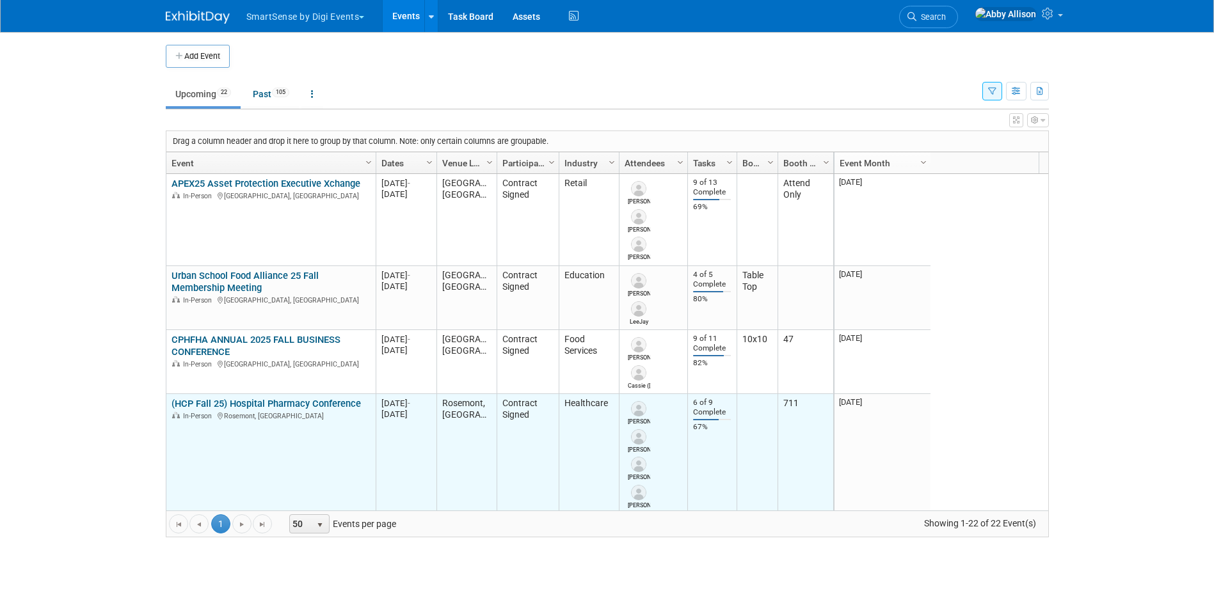
scroll to position [77, 0]
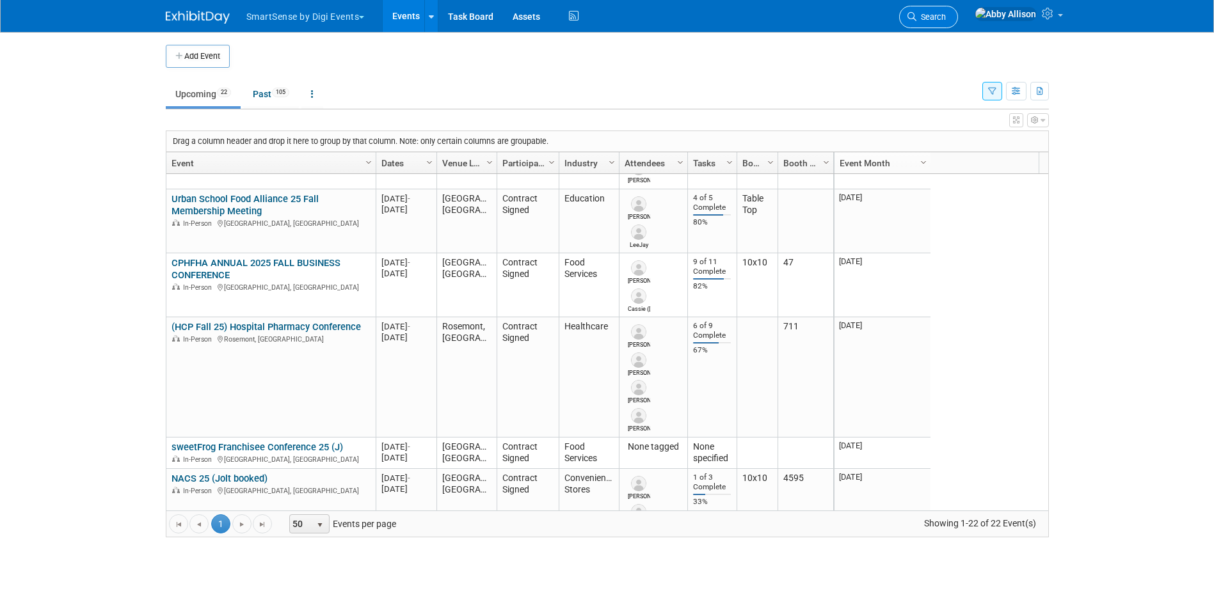
click at [946, 17] on span "Search" at bounding box center [930, 17] width 29 height 10
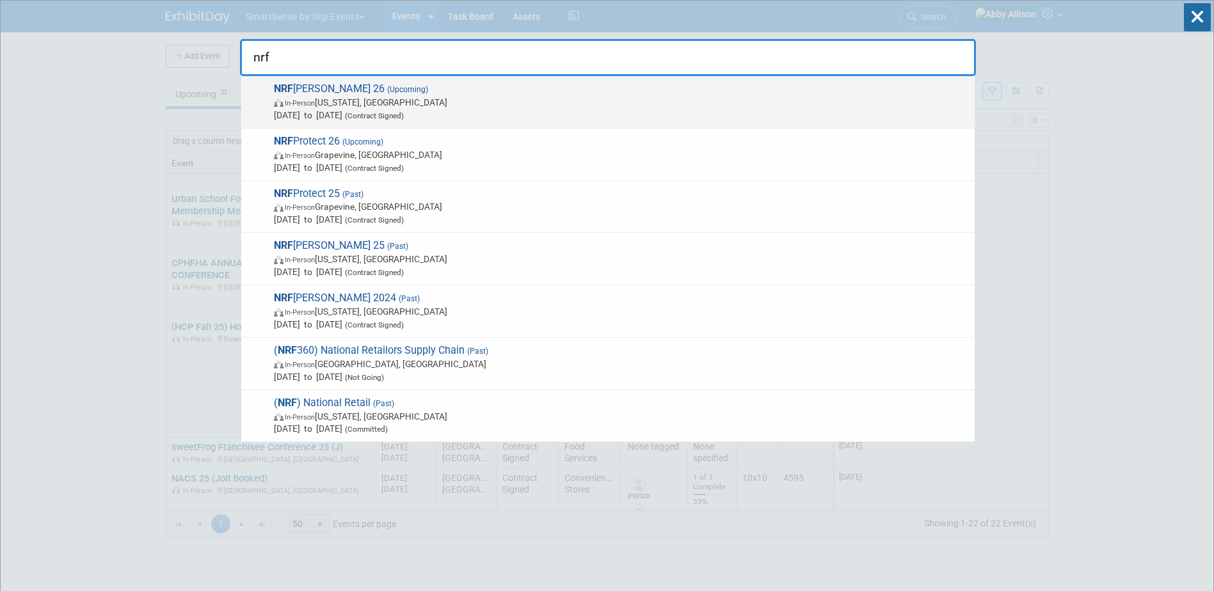
type input "nrf"
click at [316, 86] on span "NRF Big Show 26 (Upcoming) In-Person New York, NY Jan 11, 2026 to Jan 13, 2026 …" at bounding box center [619, 102] width 698 height 39
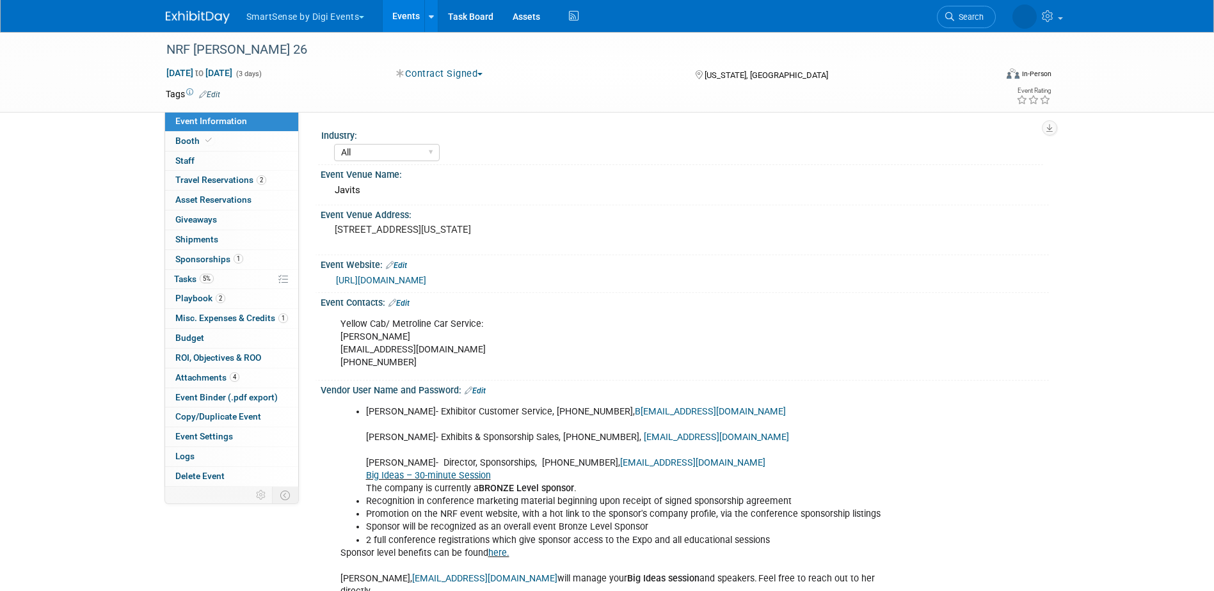
select select "All"
click at [184, 276] on span "Tasks 5%" at bounding box center [194, 279] width 40 height 10
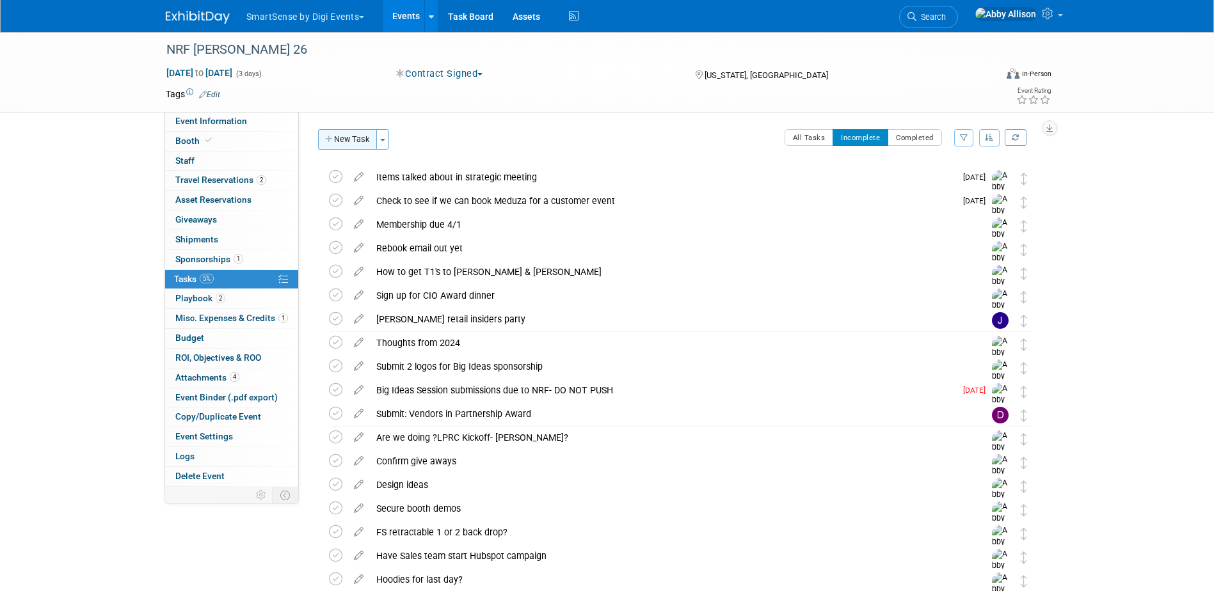
click at [345, 138] on button "New Task" at bounding box center [347, 139] width 59 height 20
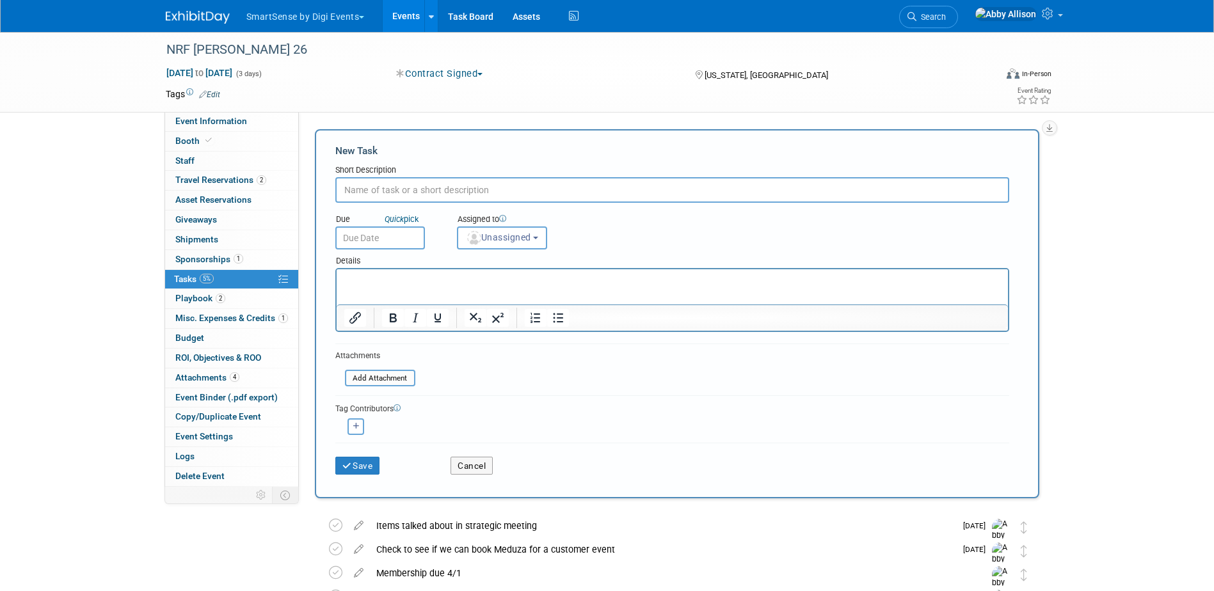
click at [368, 190] on input "text" at bounding box center [672, 190] width 674 height 26
type input "Jolt product measurements"
click at [469, 239] on img "button" at bounding box center [474, 238] width 14 height 14
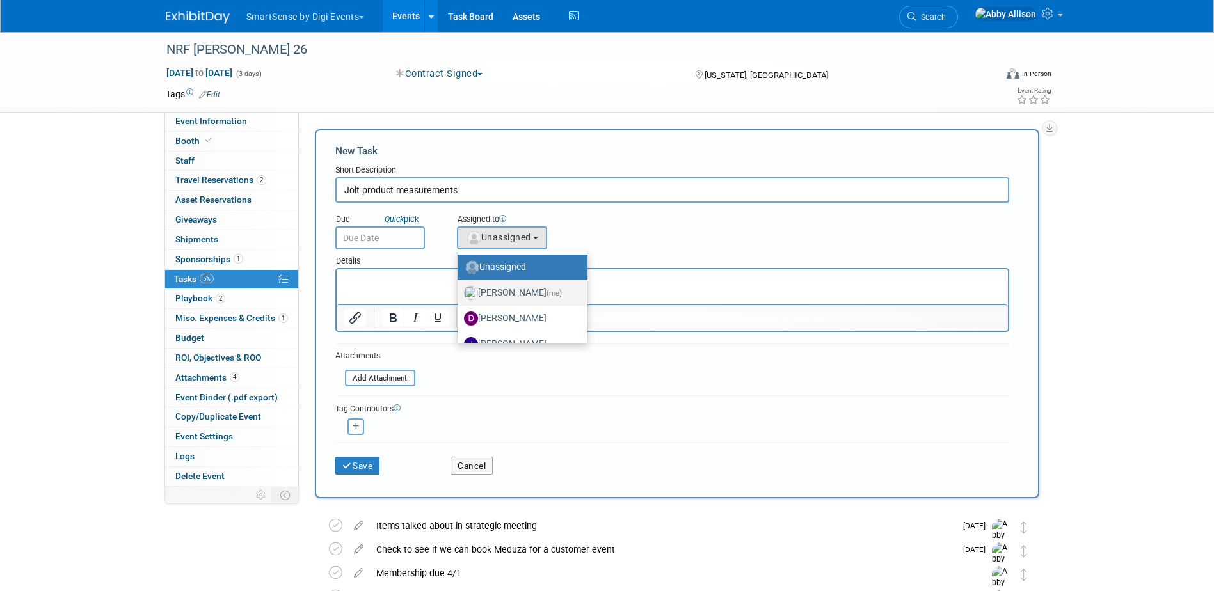
click at [501, 294] on label "[PERSON_NAME] (me)" at bounding box center [519, 293] width 111 height 20
click at [459, 294] on input "[PERSON_NAME] (me)" at bounding box center [455, 291] width 8 height 8
select select "1af21d80-b227-4fda-b725-1543146411fb"
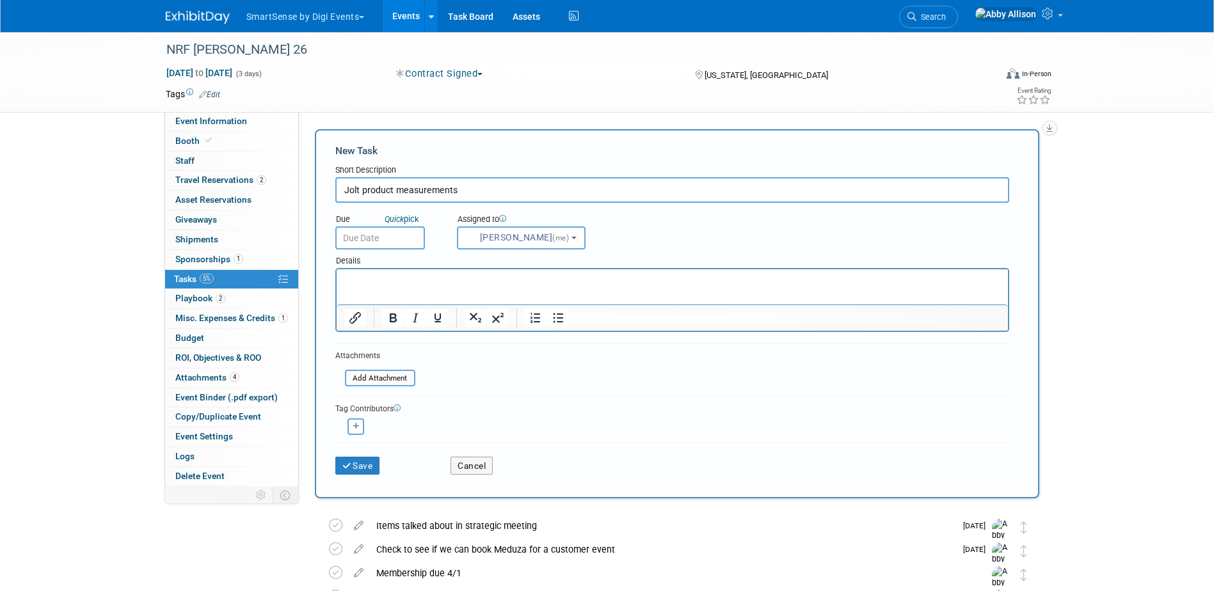
click at [353, 218] on div "Due Quick pick" at bounding box center [386, 220] width 102 height 13
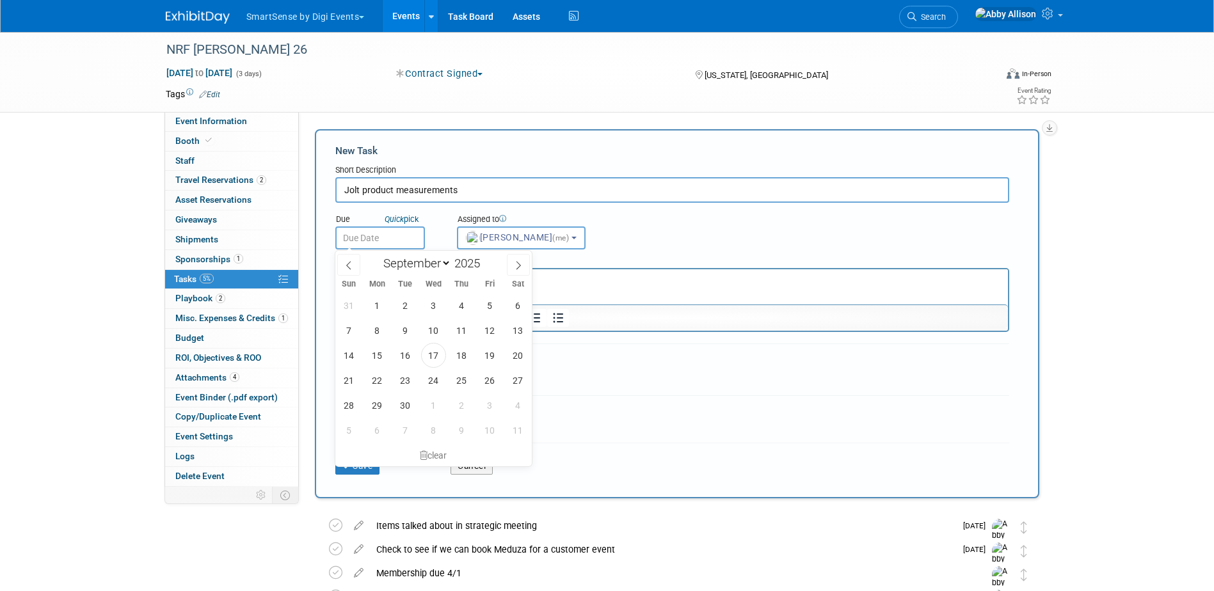
click at [354, 234] on input "text" at bounding box center [380, 237] width 90 height 23
click at [512, 265] on span at bounding box center [518, 265] width 23 height 22
click at [519, 266] on icon at bounding box center [518, 266] width 4 height 8
select select "10"
click at [412, 329] on span "4" at bounding box center [405, 330] width 25 height 25
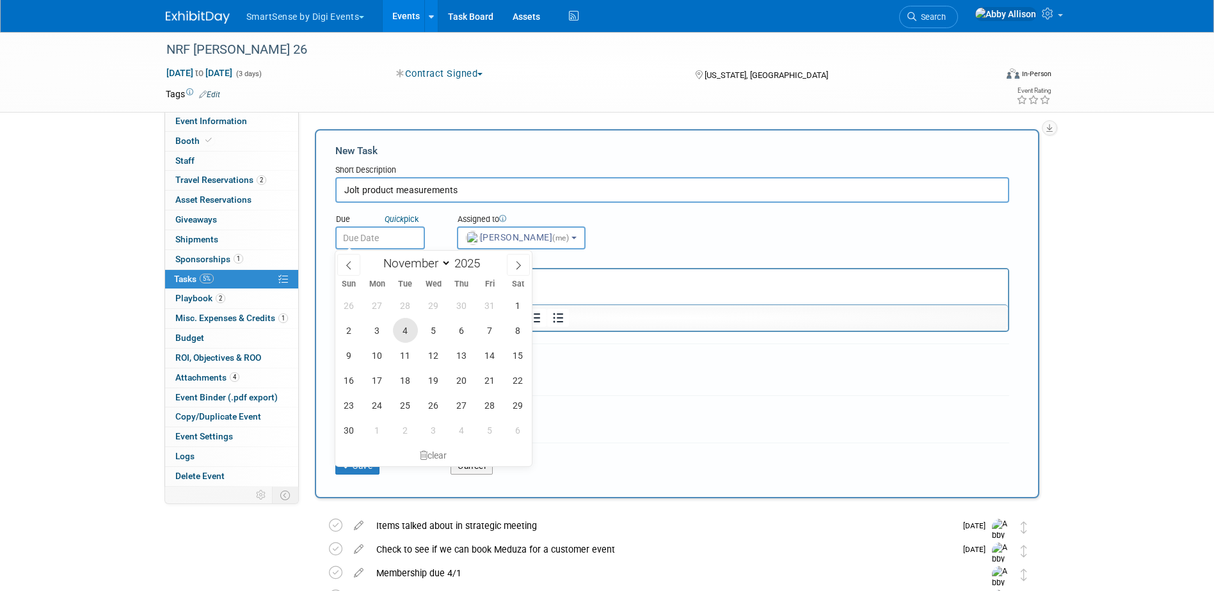
type input "[DATE]"
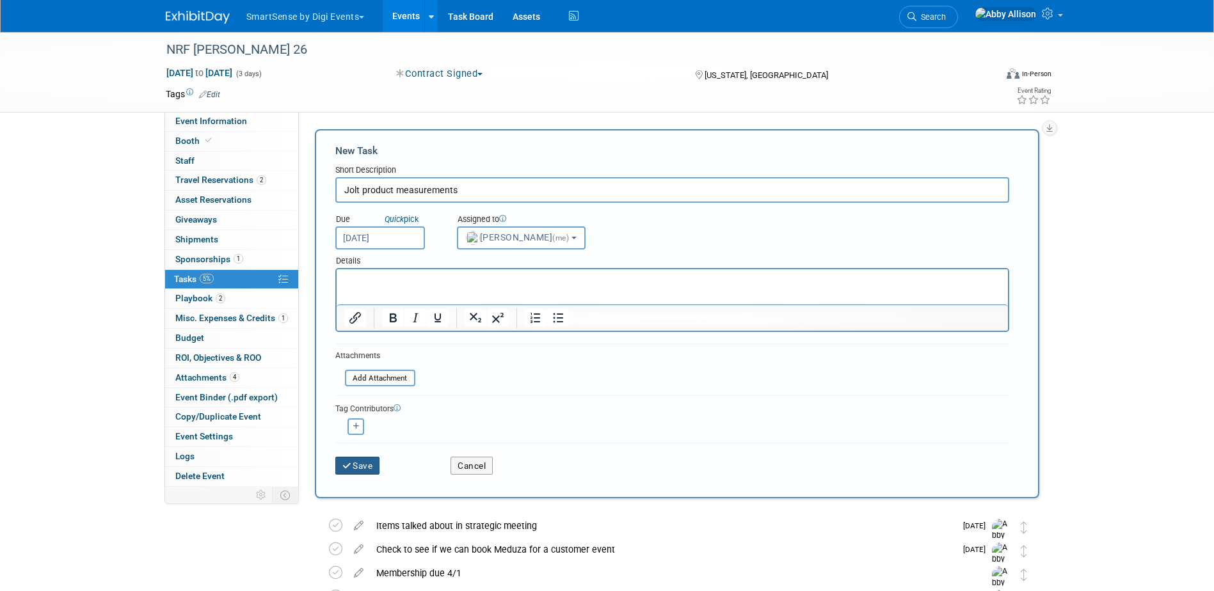
click at [362, 465] on button "Save" at bounding box center [357, 466] width 45 height 18
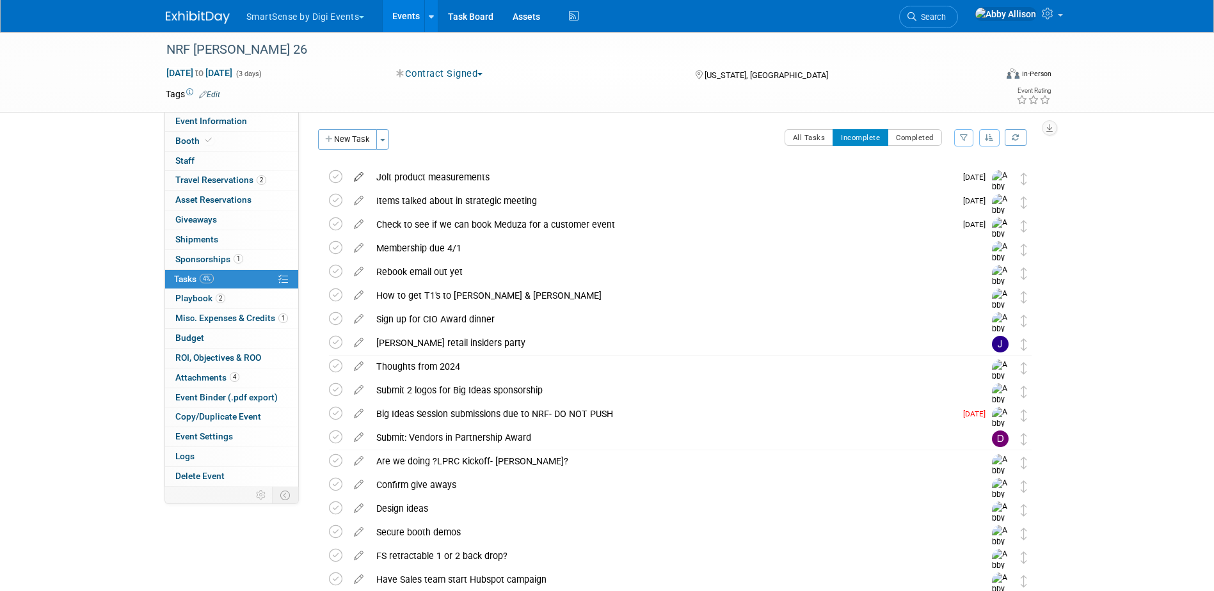
click at [358, 170] on icon at bounding box center [358, 174] width 22 height 16
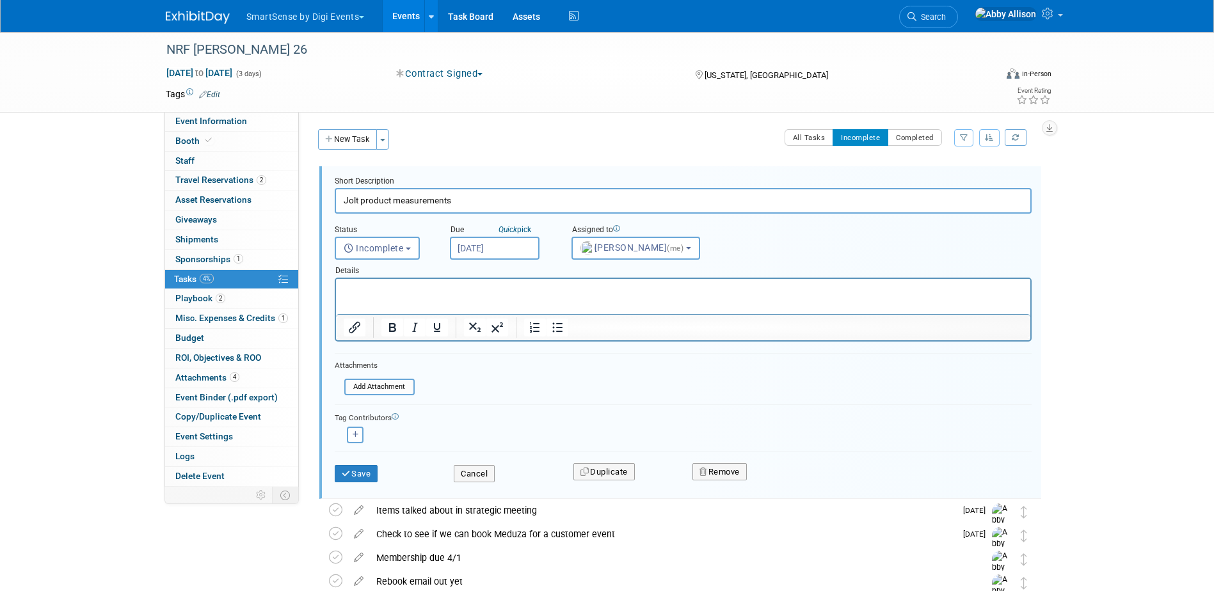
click at [372, 286] on p "Rich Text Area. Press ALT-0 for help." at bounding box center [682, 290] width 679 height 12
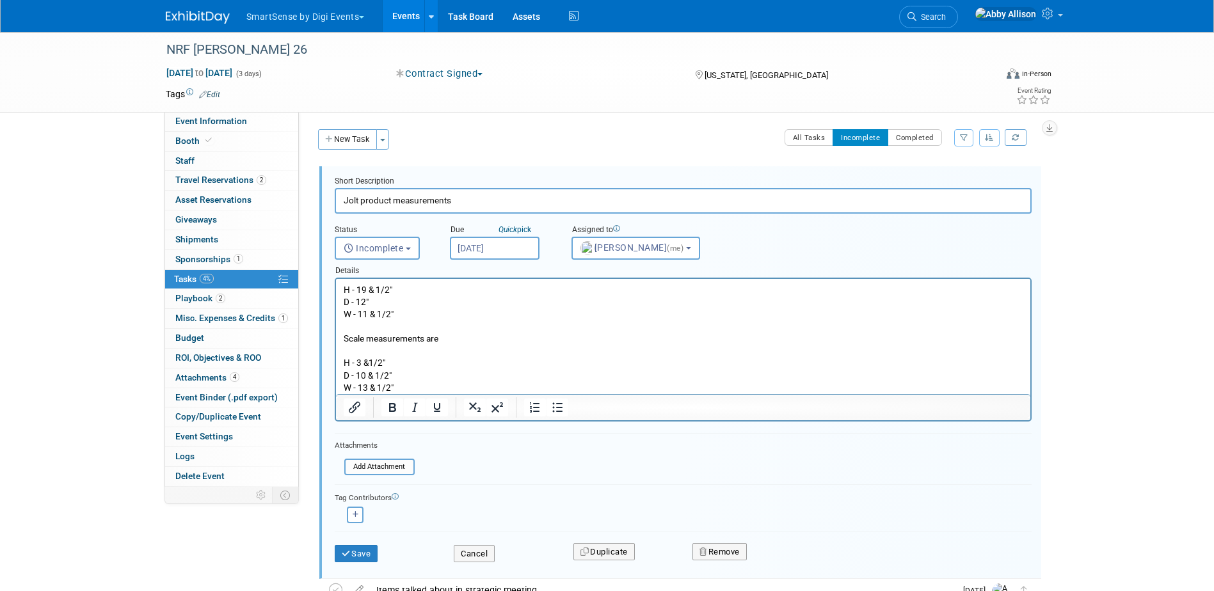
click at [343, 285] on p "H - 19 & 1/2"" at bounding box center [682, 290] width 679 height 12
click at [379, 290] on p "JPS UnitH - 19 & 1/2"" at bounding box center [682, 290] width 679 height 12
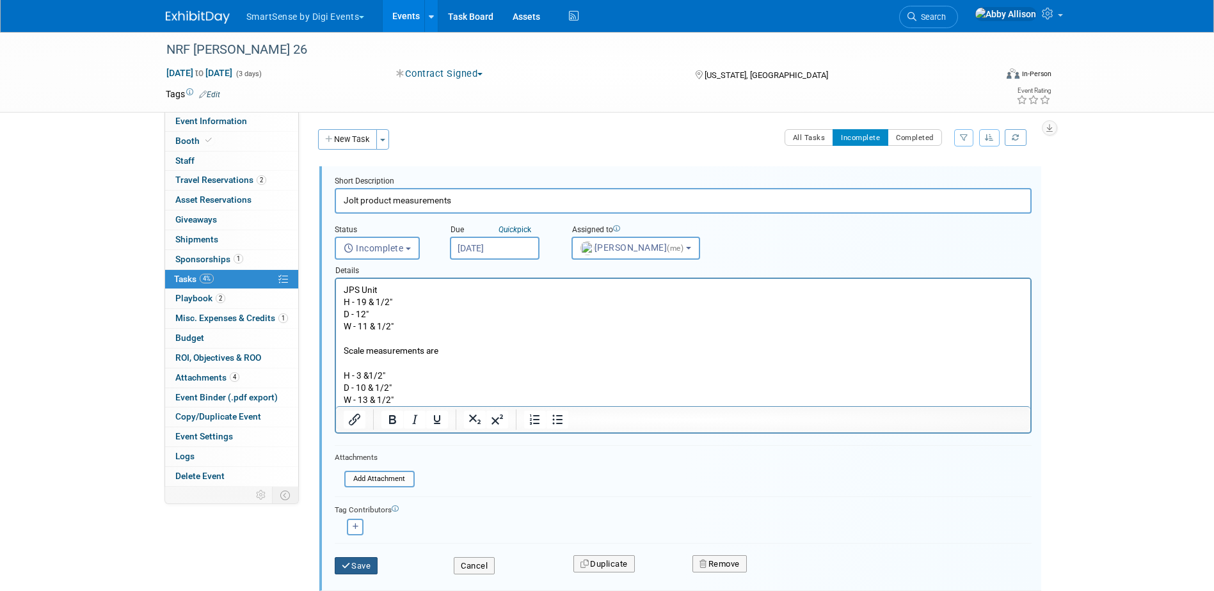
click at [370, 560] on button "Save" at bounding box center [357, 566] width 44 height 18
